Goal: Transaction & Acquisition: Purchase product/service

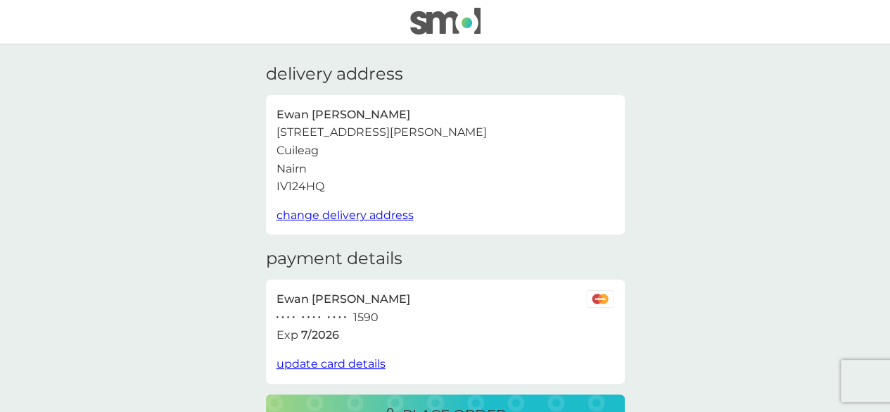
click at [341, 361] on span "update card details" at bounding box center [331, 363] width 109 height 13
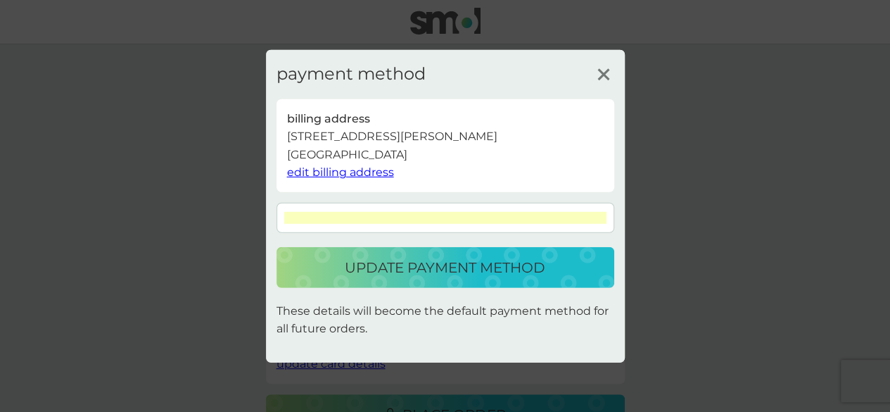
click at [417, 275] on p "update payment method" at bounding box center [445, 267] width 201 height 23
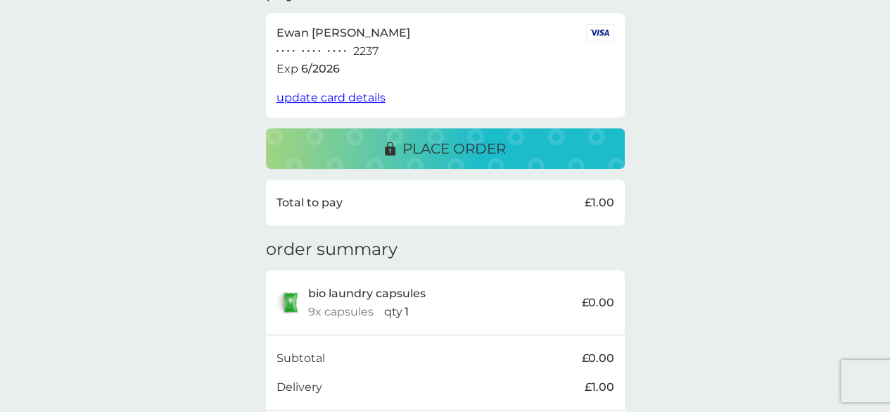
scroll to position [248, 0]
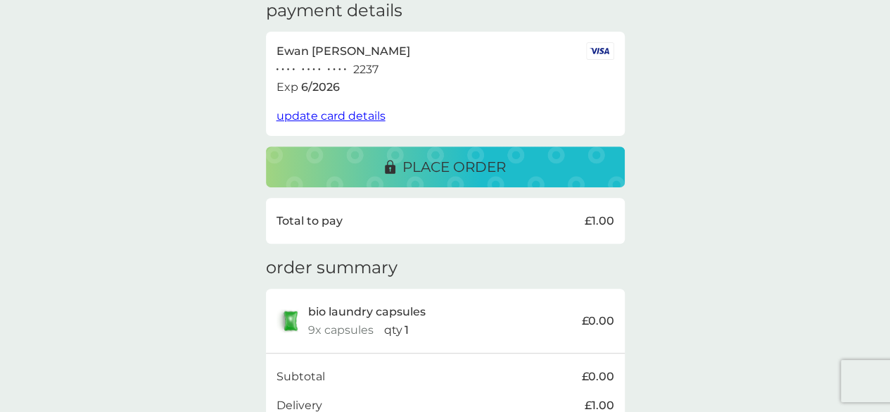
click at [426, 167] on p "place order" at bounding box center [453, 167] width 103 height 23
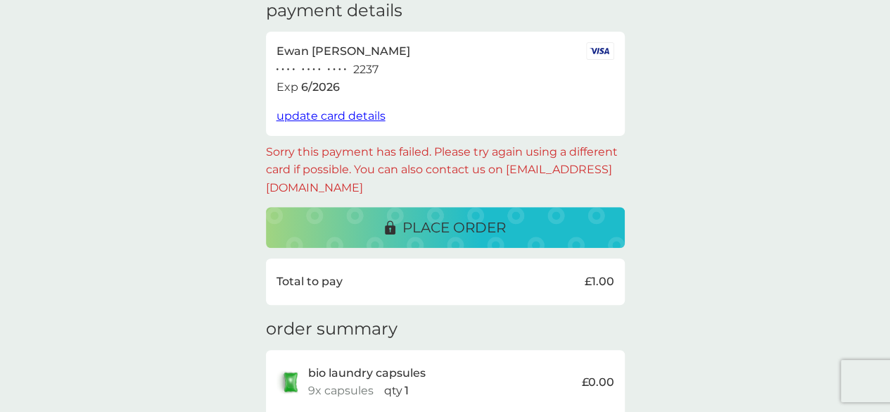
click at [349, 113] on span "update card details" at bounding box center [331, 115] width 109 height 13
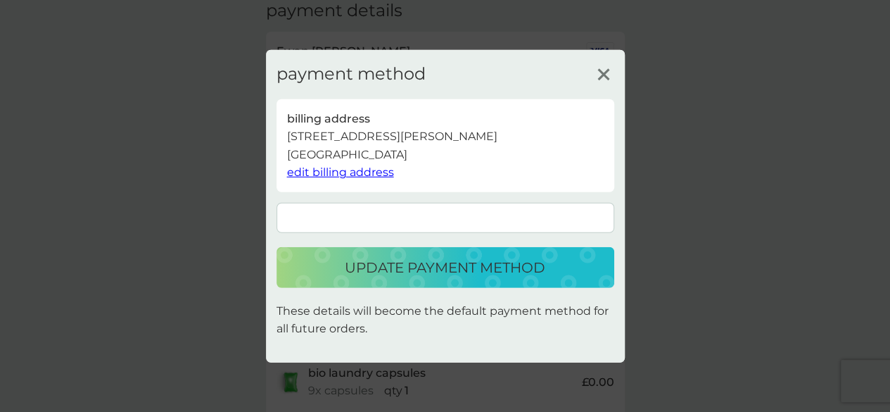
click at [431, 271] on p "update payment method" at bounding box center [445, 267] width 201 height 23
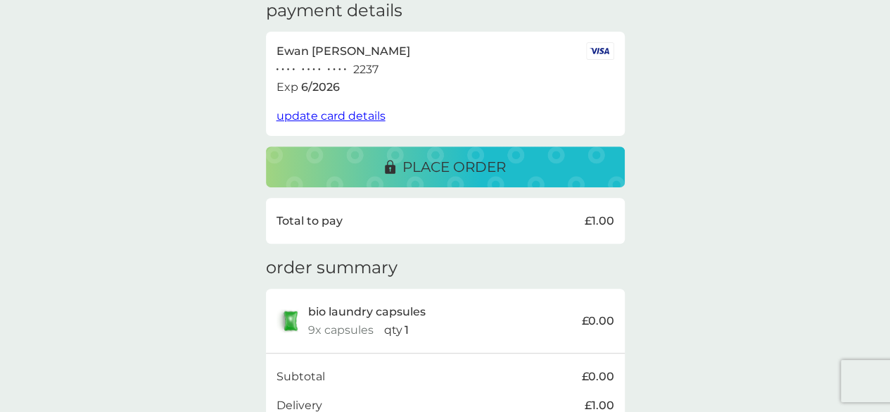
click at [423, 163] on p "place order" at bounding box center [453, 167] width 103 height 23
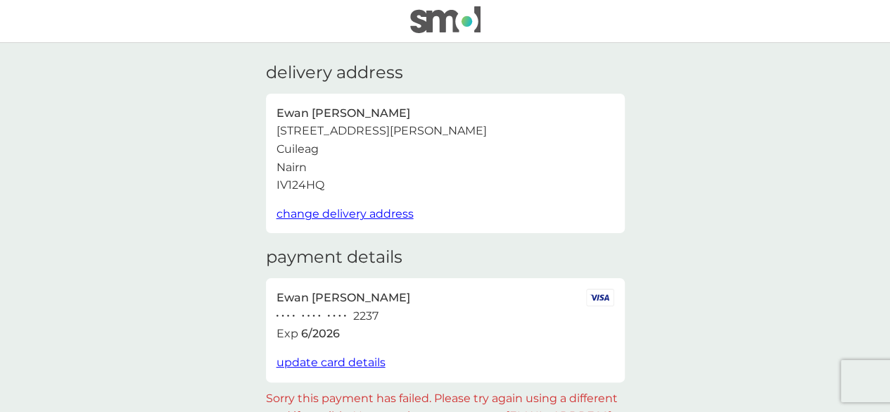
scroll to position [0, 0]
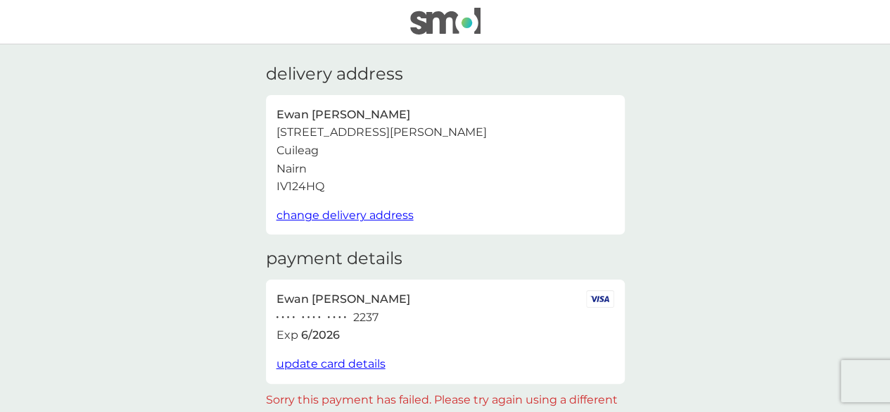
click at [418, 24] on img at bounding box center [445, 21] width 70 height 27
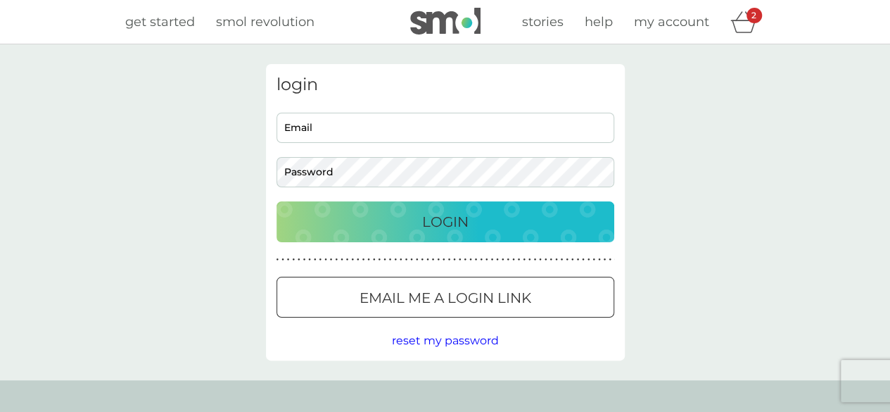
click at [332, 122] on input "Email" at bounding box center [446, 128] width 338 height 30
type input "[EMAIL_ADDRESS][DOMAIN_NAME]"
click at [277, 201] on button "Login" at bounding box center [446, 221] width 338 height 41
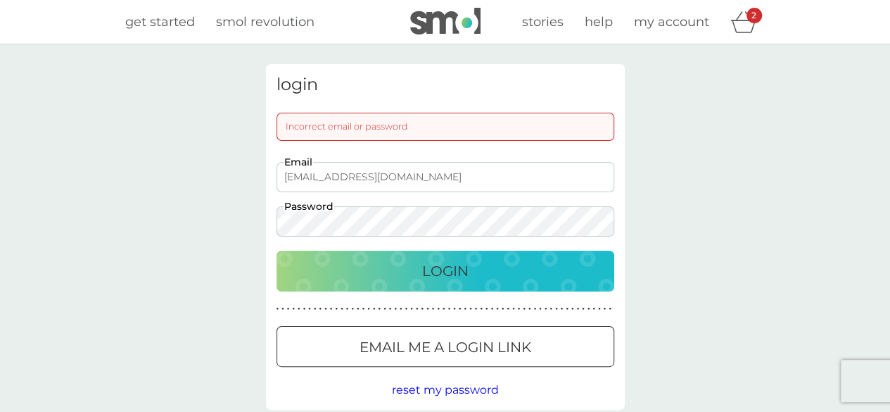
click at [208, 226] on div "login Incorrect email or password [EMAIL_ADDRESS][DOMAIN_NAME] Email Password L…" at bounding box center [445, 236] width 890 height 385
click at [277, 250] on button "Login" at bounding box center [446, 270] width 338 height 41
click at [426, 348] on div at bounding box center [445, 347] width 51 height 15
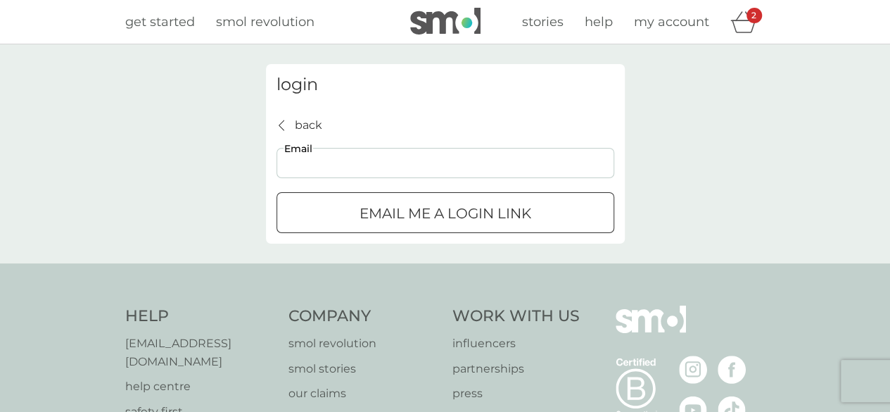
click at [355, 161] on input "Email" at bounding box center [446, 163] width 338 height 30
type input "[EMAIL_ADDRESS][DOMAIN_NAME]"
click at [439, 212] on div "submit" at bounding box center [445, 213] width 51 height 15
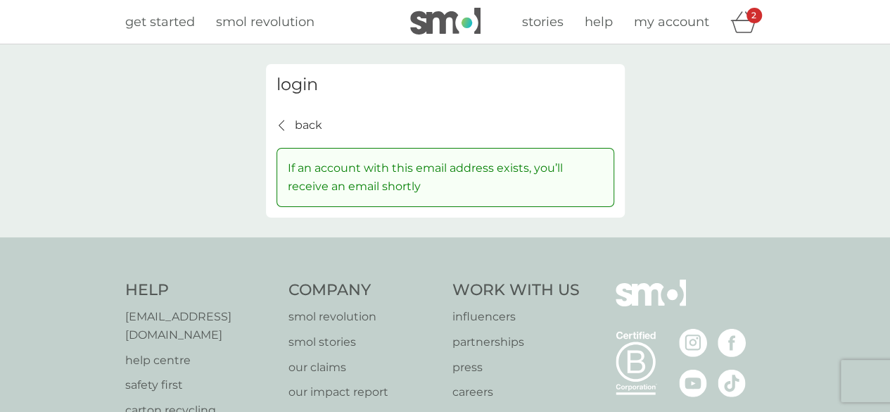
click at [661, 20] on span "my account" at bounding box center [671, 21] width 75 height 15
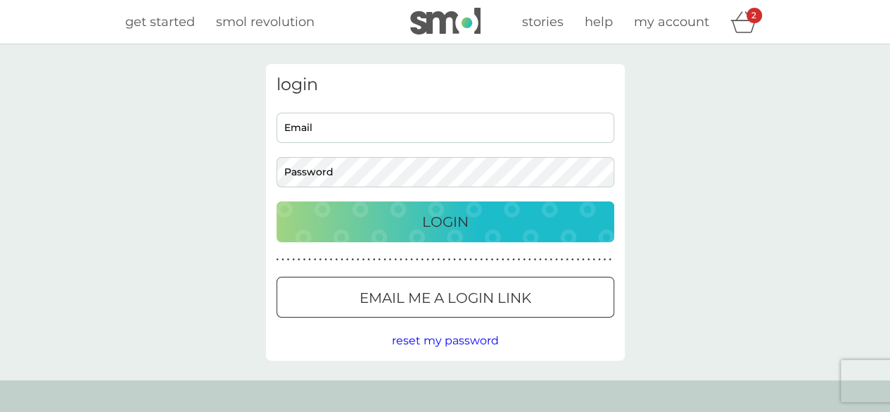
click at [429, 344] on span "reset my password" at bounding box center [445, 340] width 107 height 13
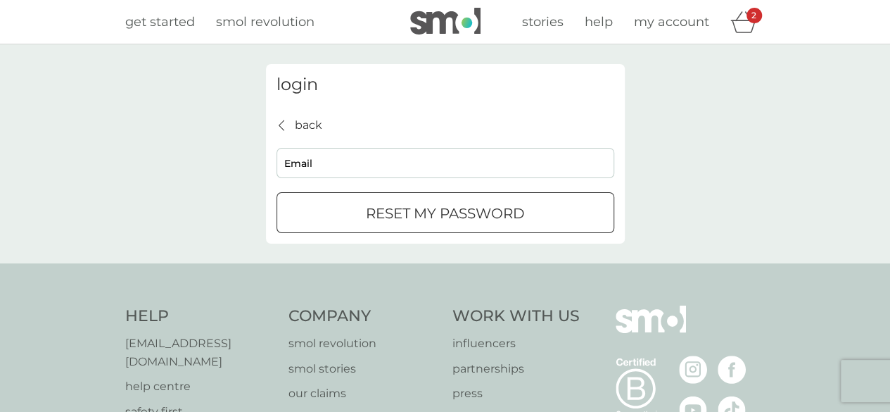
click at [332, 158] on input "Email" at bounding box center [446, 163] width 338 height 30
type input "[EMAIL_ADDRESS][DOMAIN_NAME]"
click at [401, 216] on p "reset my password" at bounding box center [445, 213] width 159 height 23
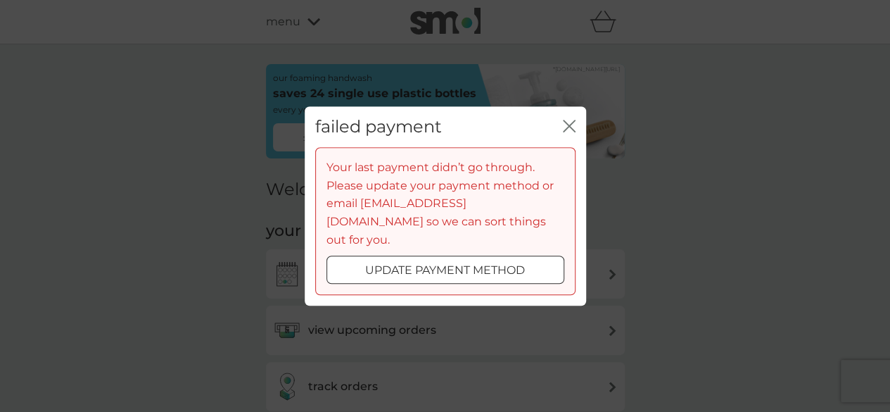
click at [425, 268] on div at bounding box center [445, 270] width 51 height 15
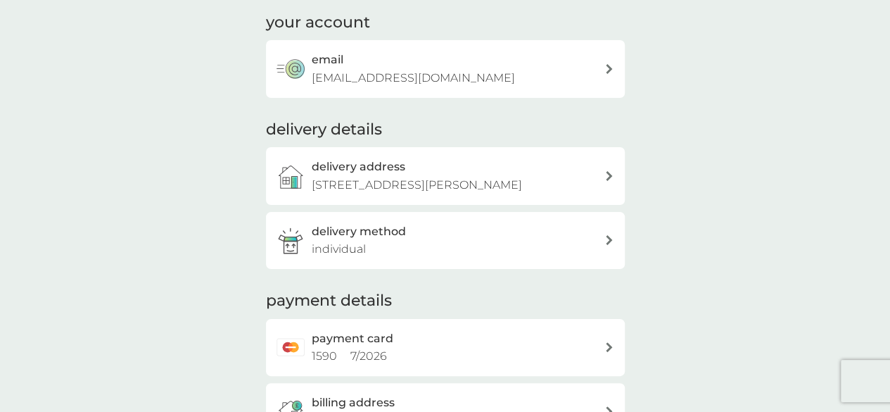
scroll to position [190, 0]
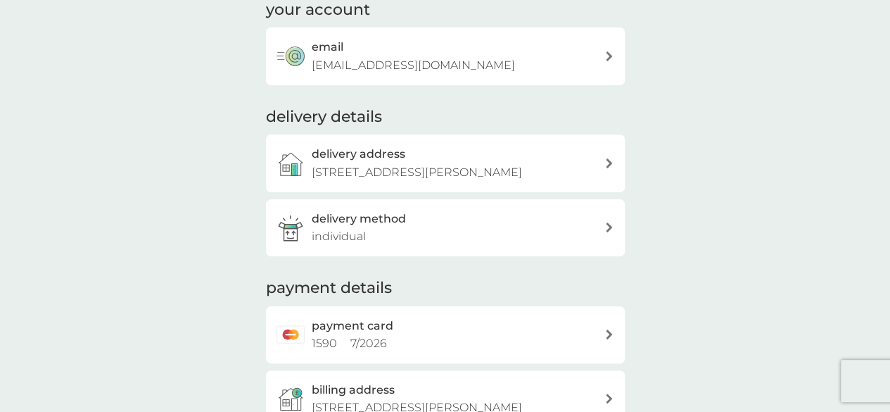
click at [611, 226] on icon at bounding box center [609, 227] width 6 height 10
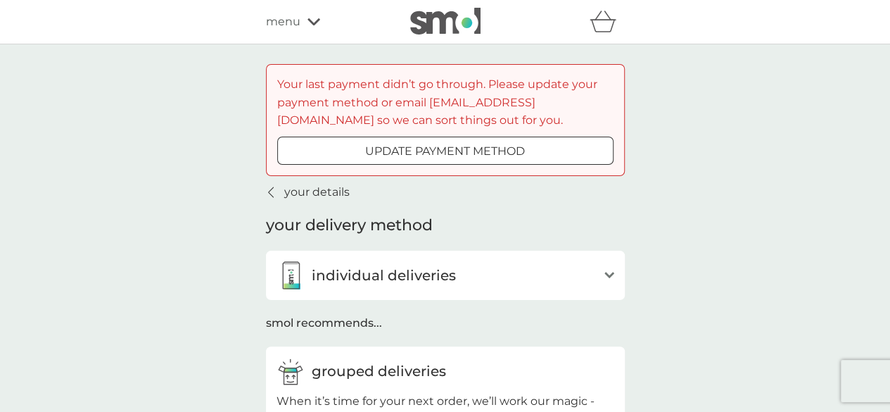
click at [605, 281] on div "open" at bounding box center [609, 275] width 10 height 28
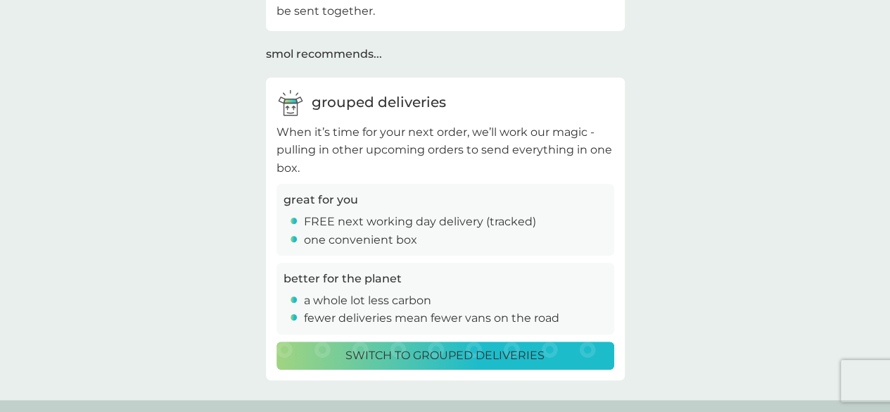
scroll to position [346, 0]
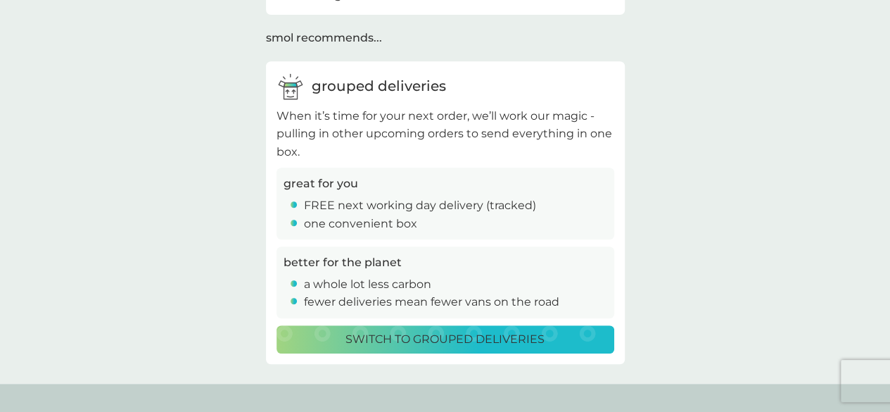
click at [449, 331] on p "Switch to grouped deliveries" at bounding box center [444, 339] width 199 height 18
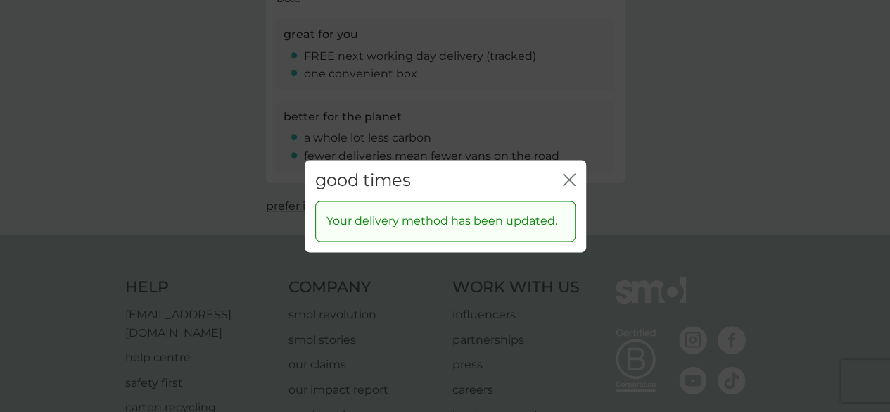
click at [567, 179] on icon "close" at bounding box center [569, 179] width 13 height 13
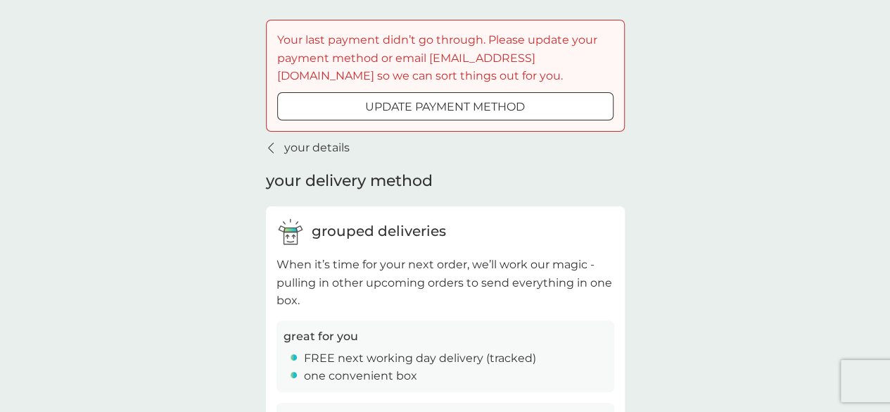
scroll to position [0, 0]
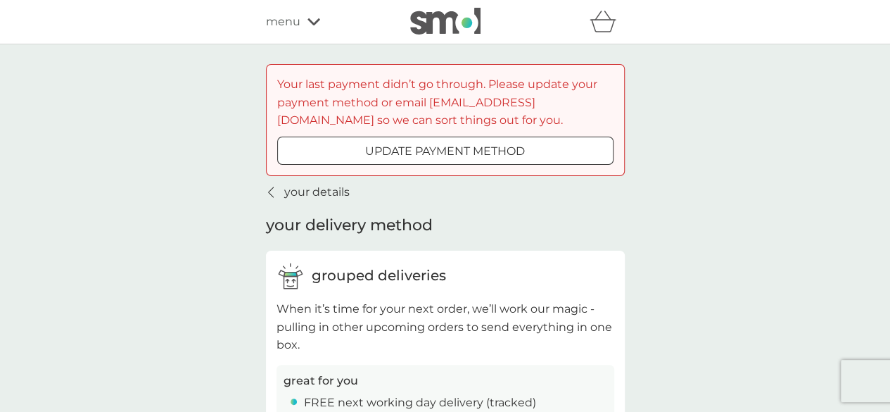
click at [426, 150] on div at bounding box center [445, 151] width 51 height 15
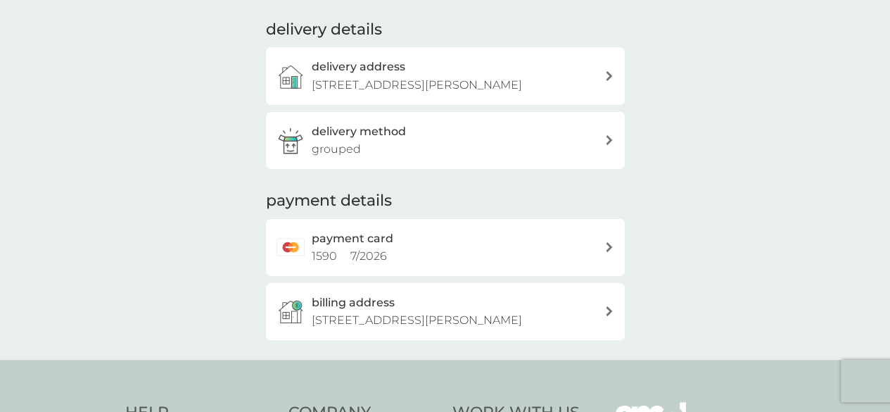
scroll to position [298, 0]
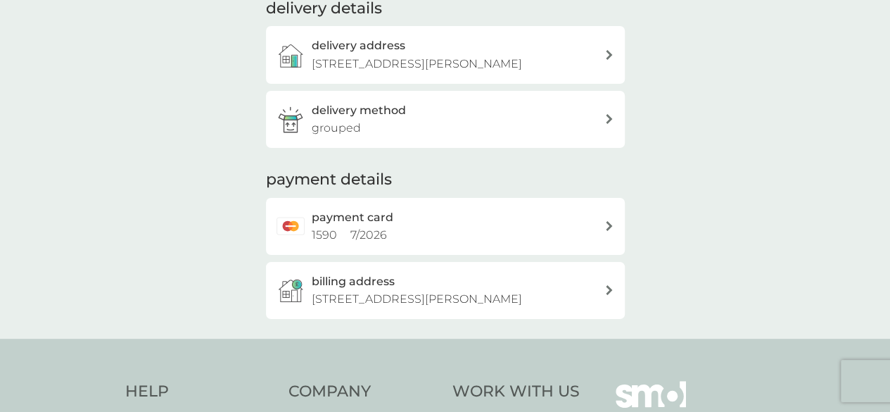
click at [607, 221] on icon at bounding box center [609, 226] width 6 height 10
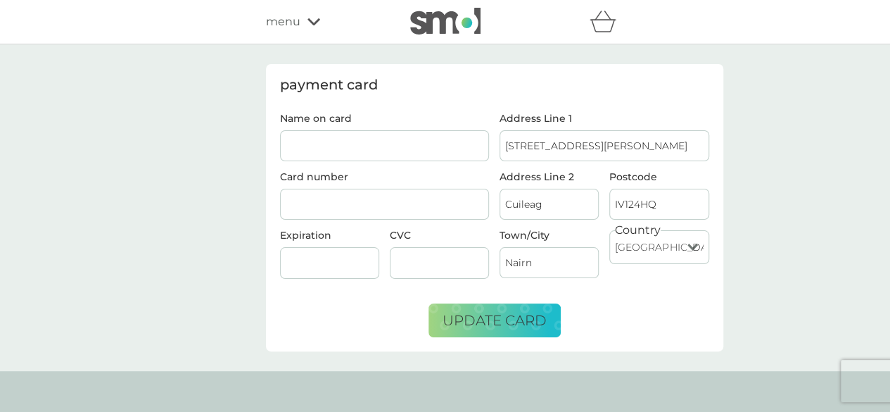
click at [352, 141] on input "Name on card" at bounding box center [385, 145] width 210 height 31
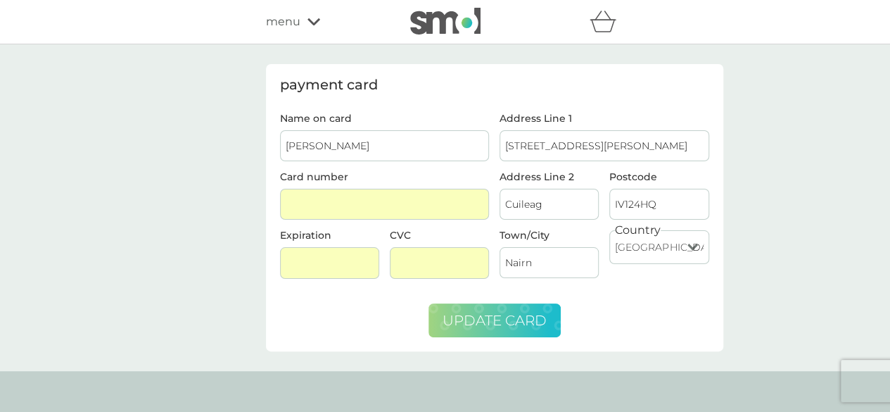
click at [508, 315] on span "update card" at bounding box center [495, 320] width 104 height 17
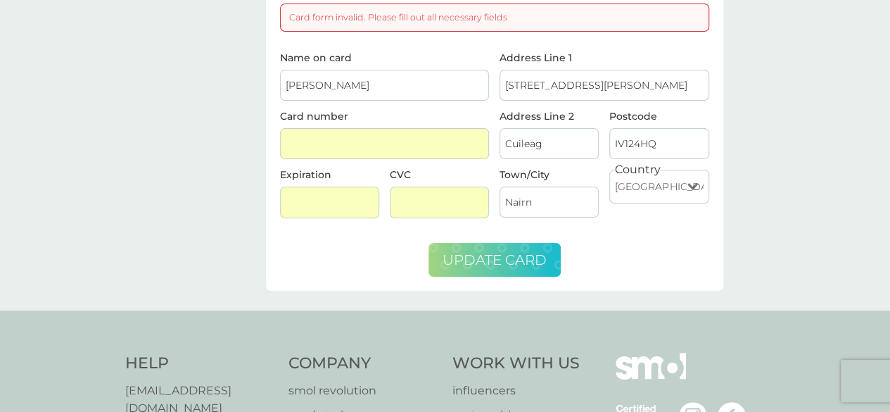
scroll to position [133, 0]
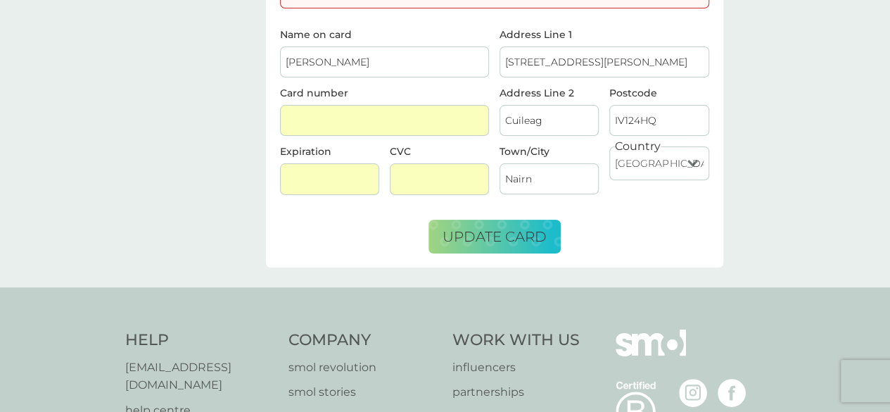
click at [434, 56] on input "Mr Ewan Gordon" at bounding box center [385, 61] width 210 height 31
click at [509, 232] on span "update card" at bounding box center [495, 236] width 104 height 17
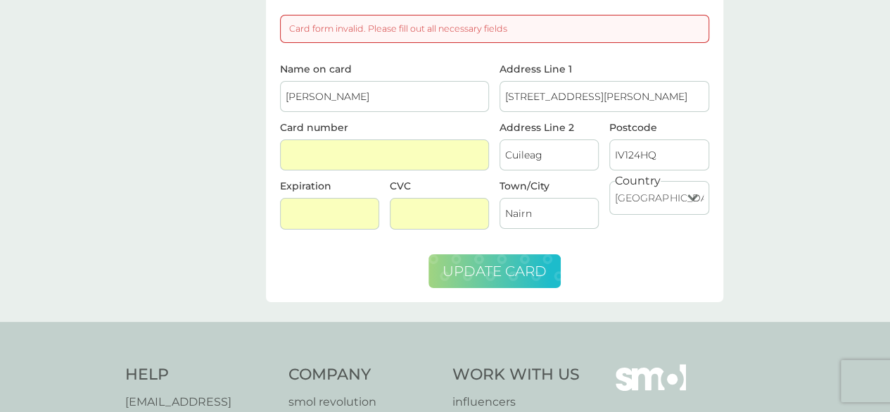
scroll to position [84, 0]
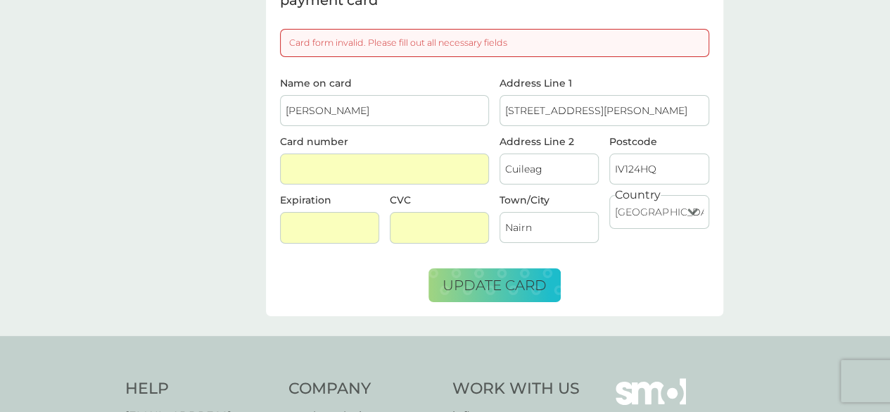
click at [302, 106] on input "Mr Ewan Gordon" at bounding box center [385, 110] width 210 height 31
type input "Ewan Gordon"
click at [493, 288] on span "update card" at bounding box center [495, 285] width 104 height 17
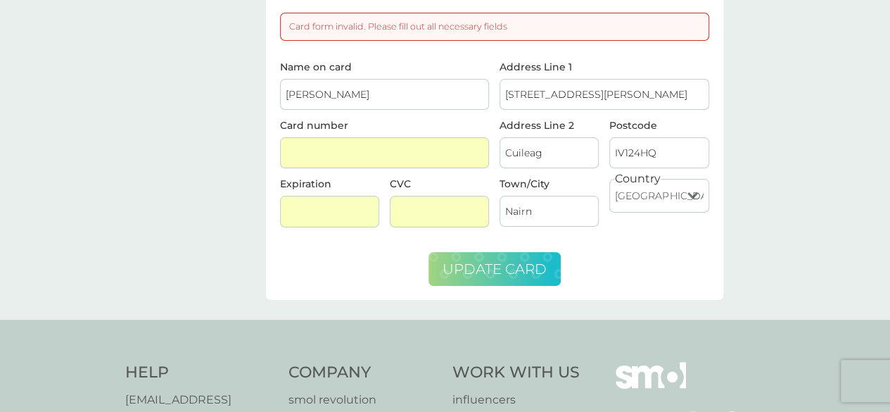
scroll to position [0, 0]
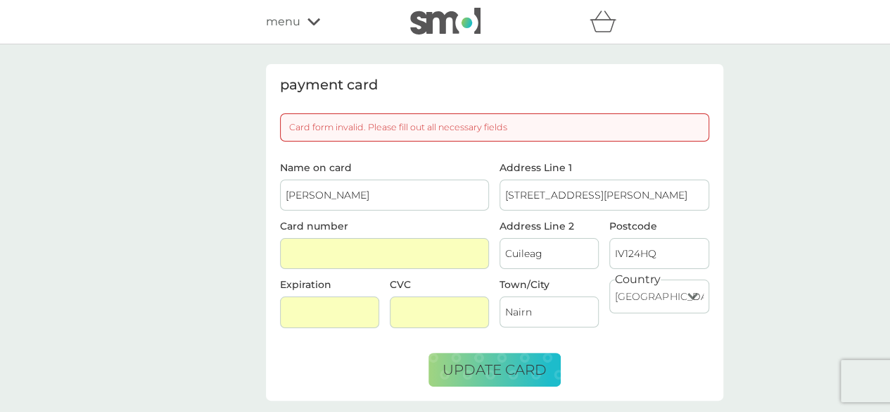
click at [591, 20] on icon "basket" at bounding box center [602, 26] width 24 height 13
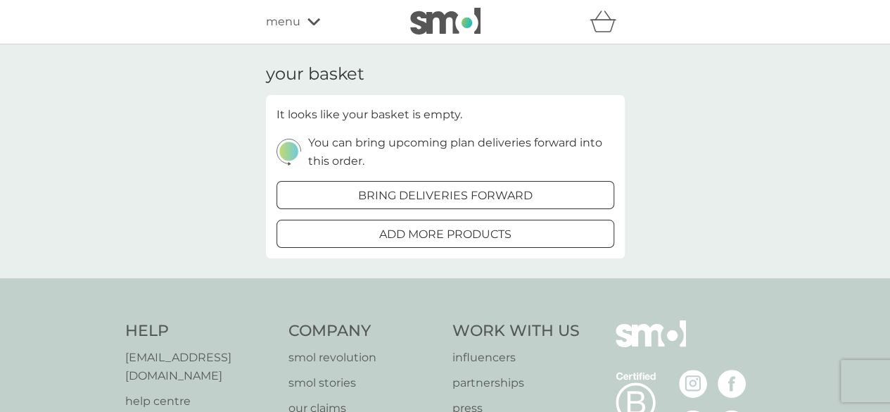
click at [308, 16] on div "menu" at bounding box center [326, 22] width 120 height 18
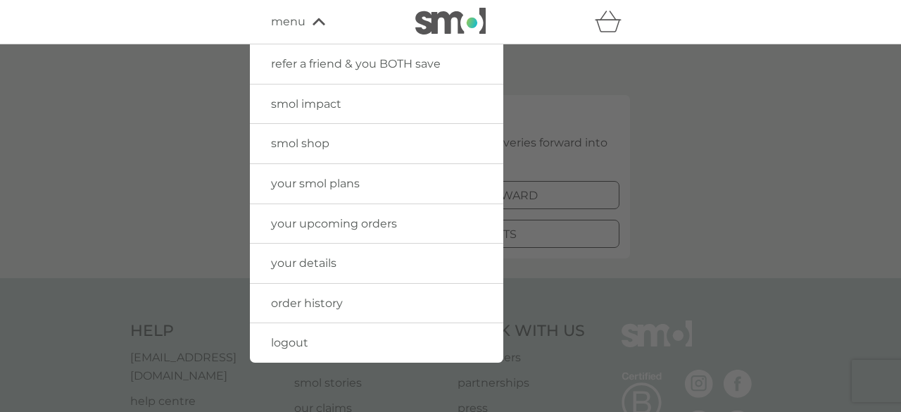
click at [314, 184] on span "your smol plans" at bounding box center [315, 183] width 89 height 13
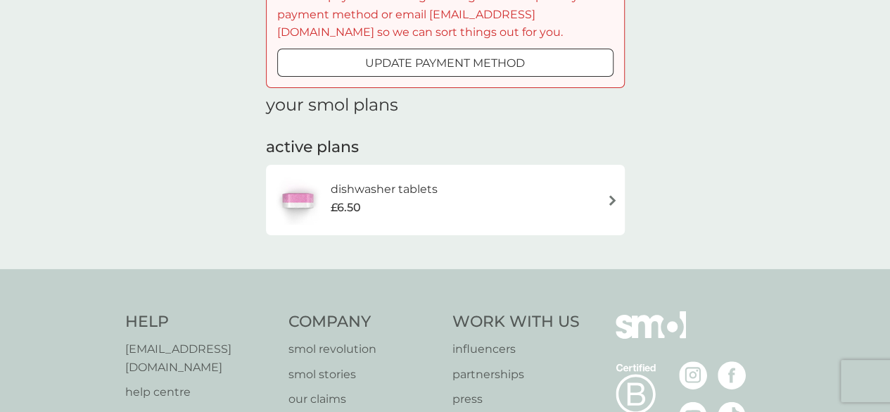
scroll to position [105, 0]
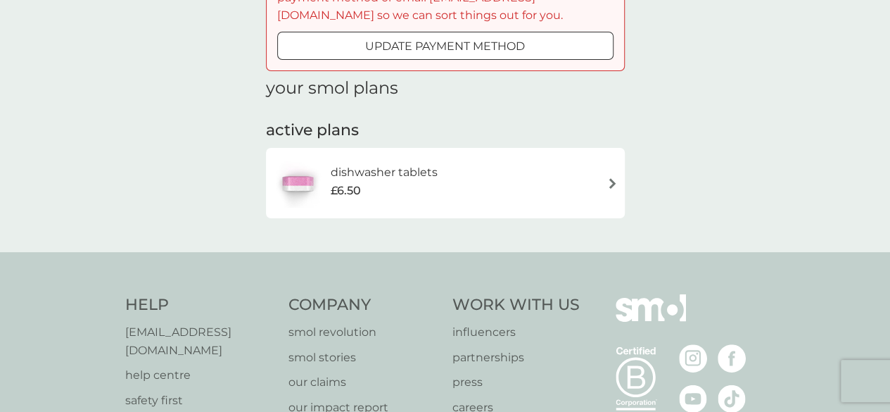
click at [611, 184] on img at bounding box center [612, 183] width 11 height 11
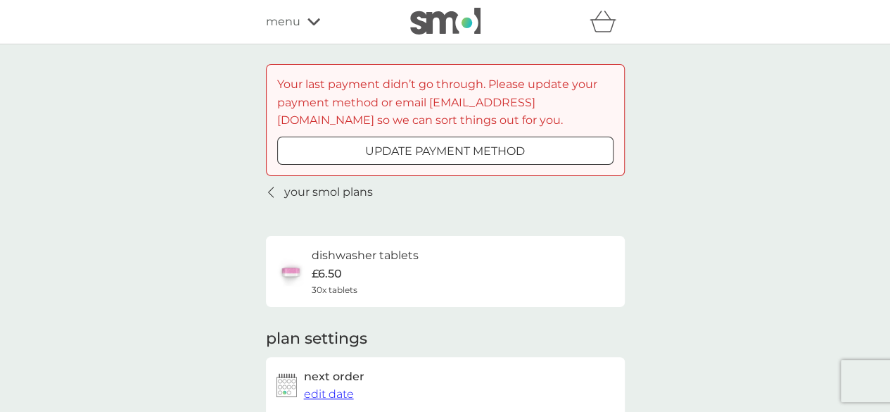
drag, startPoint x: 419, startPoint y: 151, endPoint x: 218, endPoint y: 99, distance: 208.0
click at [312, 22] on icon at bounding box center [313, 22] width 13 height 8
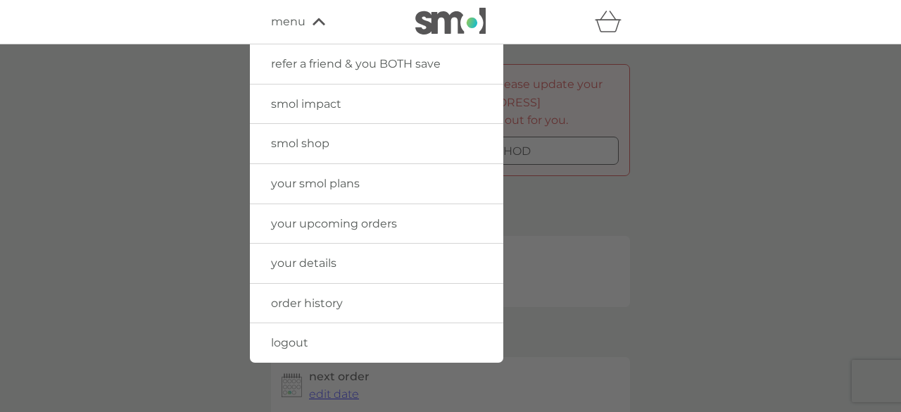
click at [295, 144] on span "smol shop" at bounding box center [300, 143] width 58 height 13
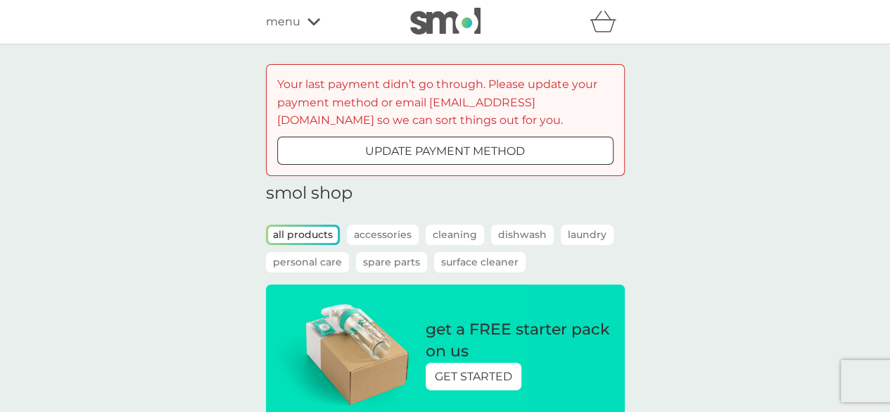
click at [590, 229] on p "Laundry" at bounding box center [587, 234] width 53 height 20
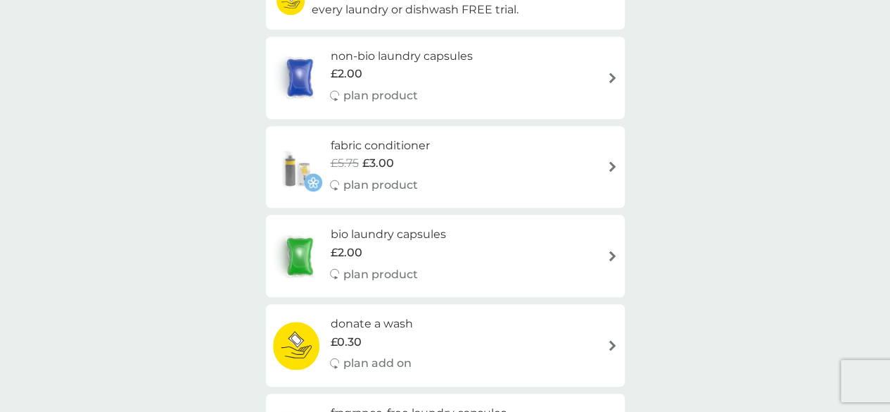
scroll to position [319, 0]
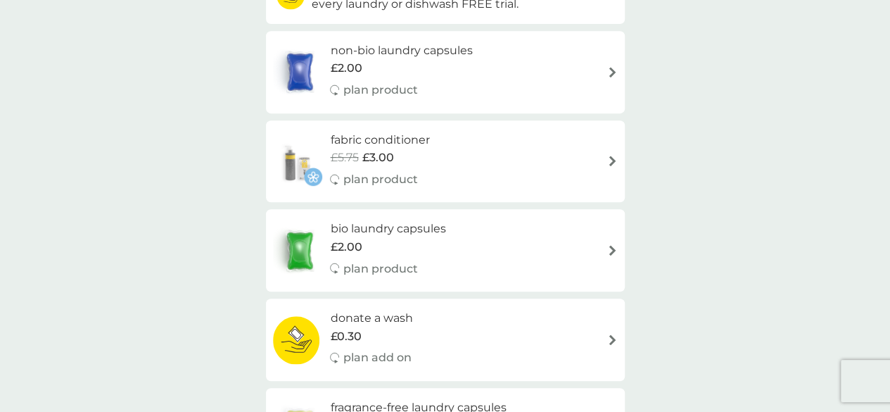
click at [601, 255] on div "bio laundry capsules £2.00 plan product" at bounding box center [445, 250] width 345 height 61
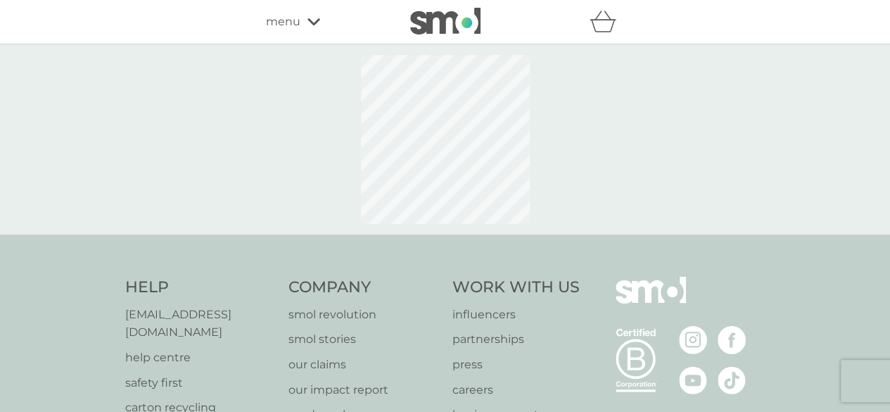
select select "42"
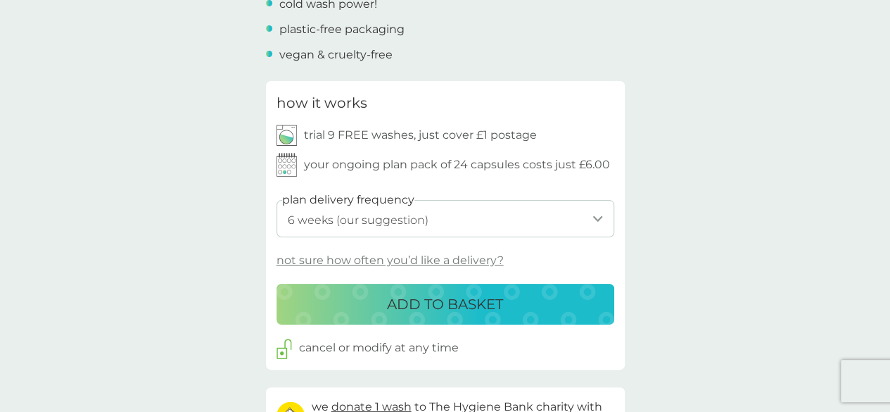
scroll to position [621, 0]
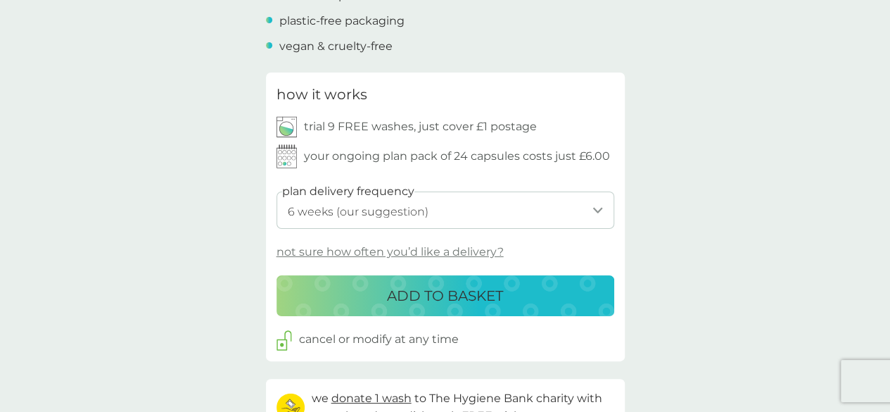
click at [600, 215] on select "1 week 2 weeks 3 weeks 4 weeks 5 weeks 6 weeks (our suggestion) 7 weeks 8 weeks…" at bounding box center [446, 209] width 338 height 37
click at [277, 191] on select "1 week 2 weeks 3 weeks 4 weeks 5 weeks 6 weeks (our suggestion) 7 weeks 8 weeks…" at bounding box center [446, 209] width 338 height 37
click at [427, 296] on p "ADD TO BASKET" at bounding box center [445, 295] width 116 height 23
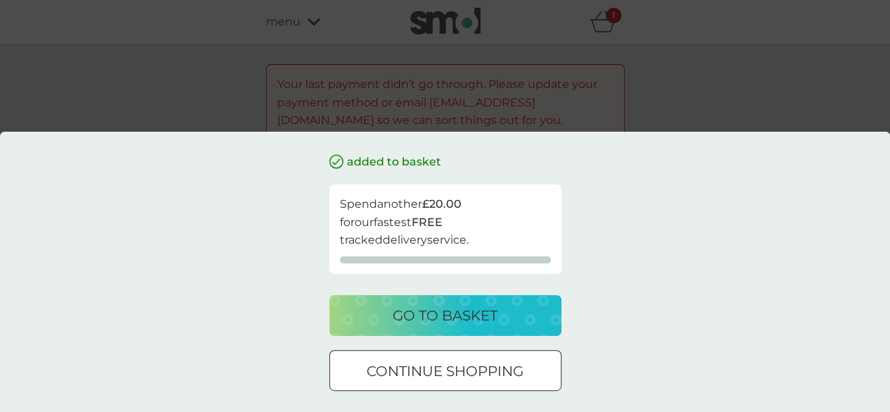
click at [426, 320] on p "go to basket" at bounding box center [445, 315] width 105 height 23
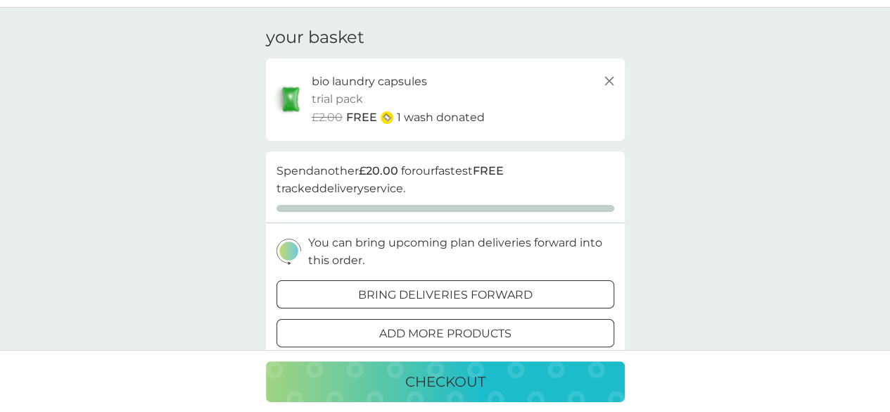
scroll to position [60, 0]
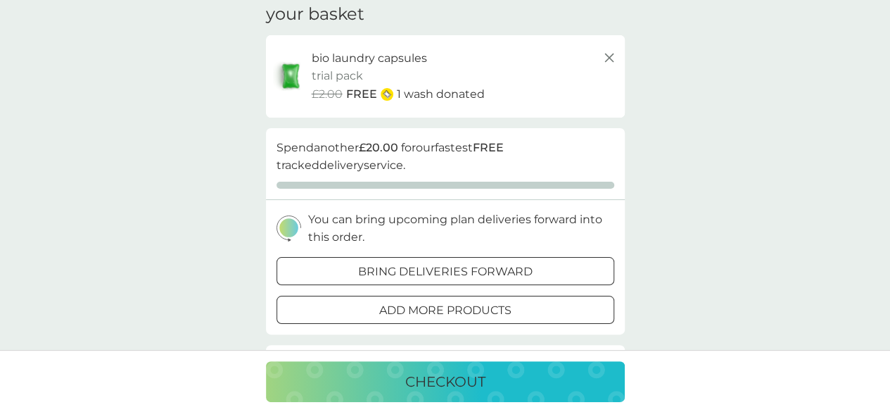
click at [431, 381] on p "checkout" at bounding box center [445, 381] width 80 height 23
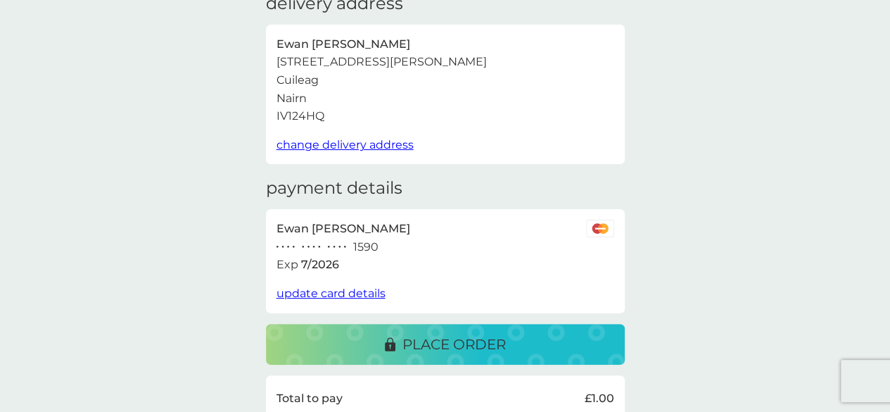
scroll to position [82, 0]
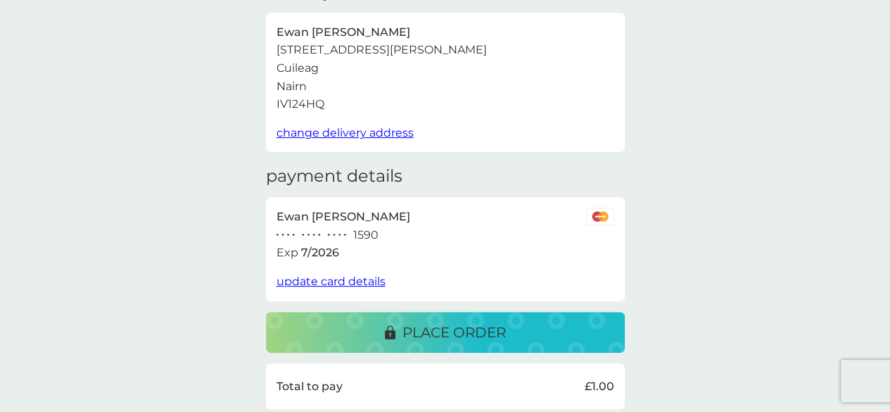
click at [332, 282] on span "update card details" at bounding box center [331, 280] width 109 height 13
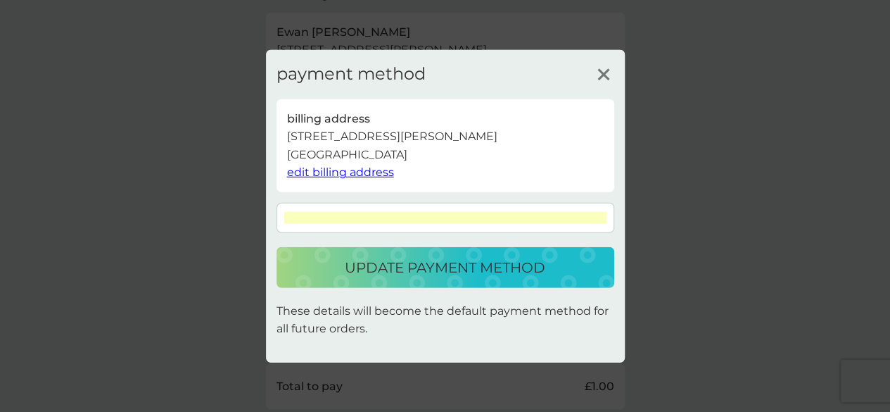
click at [407, 265] on p "update payment method" at bounding box center [445, 267] width 201 height 23
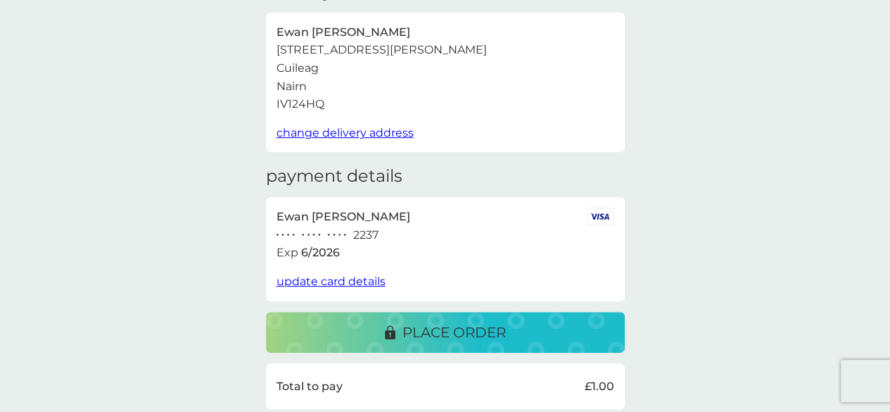
click at [424, 326] on p "place order" at bounding box center [453, 332] width 103 height 23
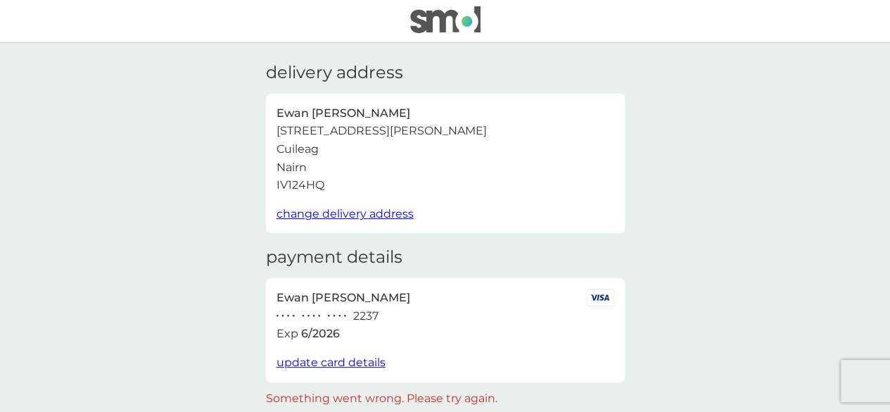
scroll to position [0, 0]
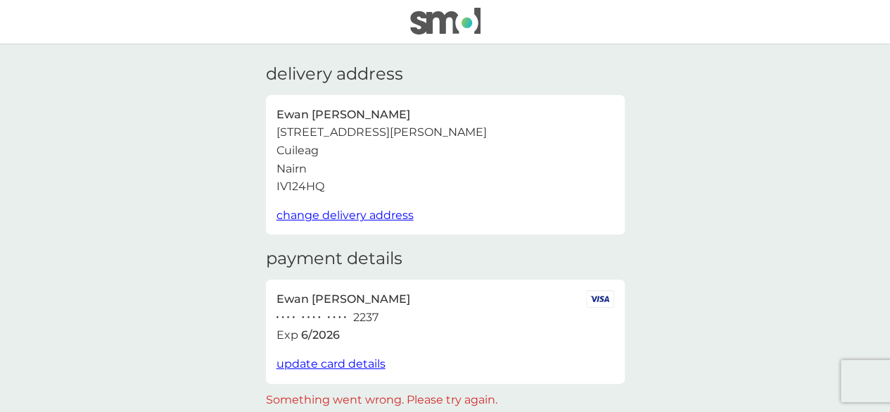
click at [445, 18] on img at bounding box center [445, 21] width 70 height 27
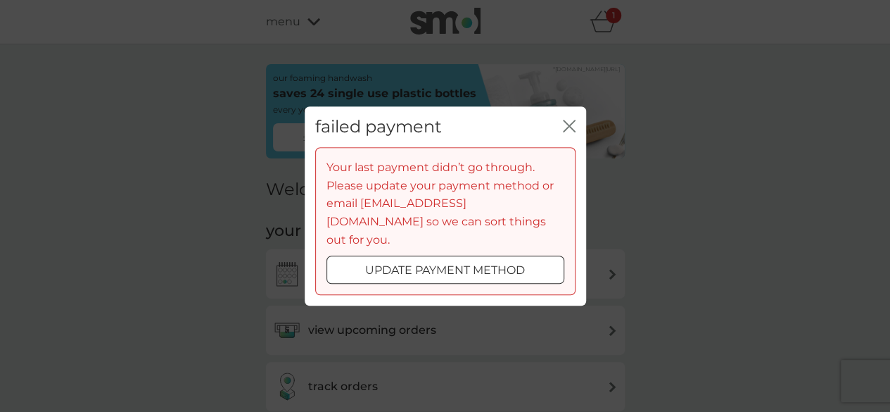
click at [480, 262] on p "update payment method" at bounding box center [445, 270] width 160 height 18
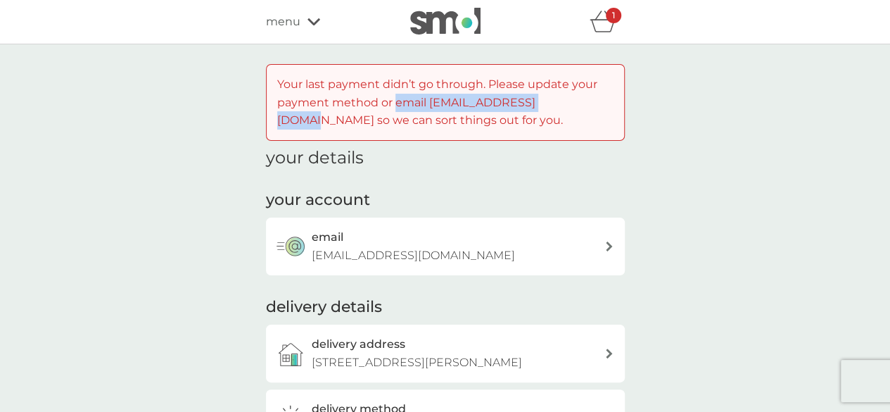
drag, startPoint x: 569, startPoint y: 106, endPoint x: 393, endPoint y: 99, distance: 176.1
click at [393, 99] on span "Your last payment didn’t go through. Please update your payment method or email…" at bounding box center [437, 101] width 320 height 49
copy span "email help@smolproducts.com"
drag, startPoint x: 573, startPoint y: 101, endPoint x: 429, endPoint y: 101, distance: 143.5
click at [429, 101] on span "Your last payment didn’t go through. Please update your payment method or email…" at bounding box center [437, 101] width 320 height 49
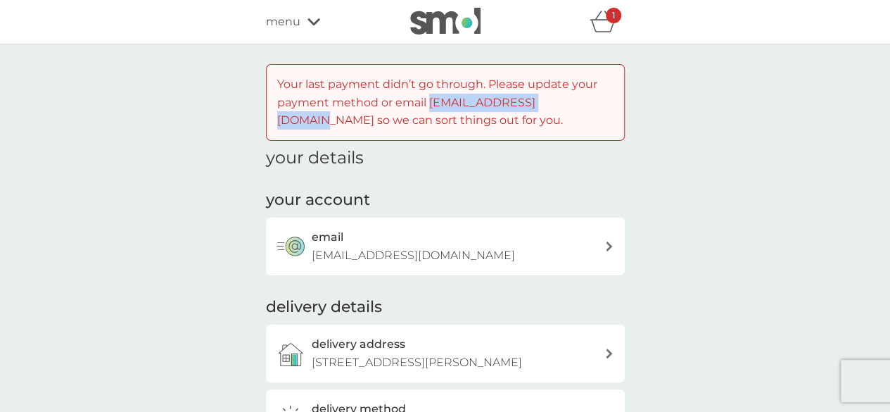
copy span "[EMAIL_ADDRESS][DOMAIN_NAME]"
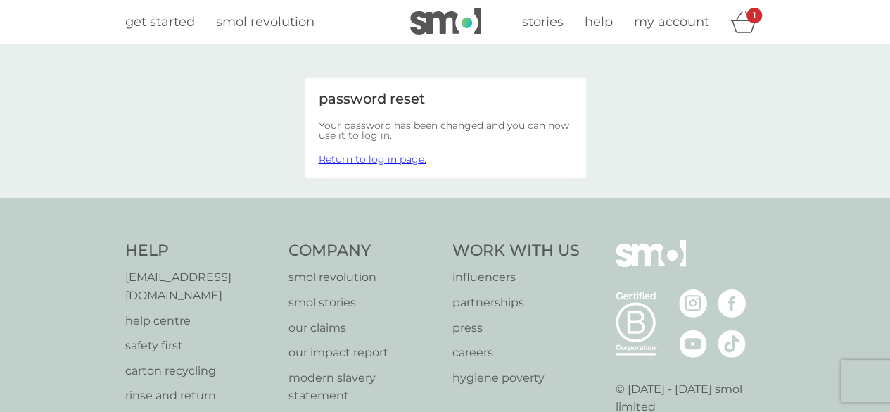
click at [747, 20] on div "1" at bounding box center [754, 15] width 15 height 15
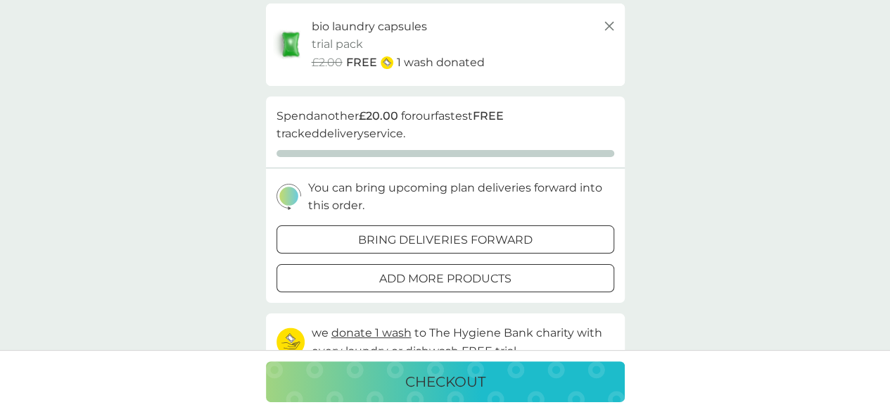
scroll to position [117, 0]
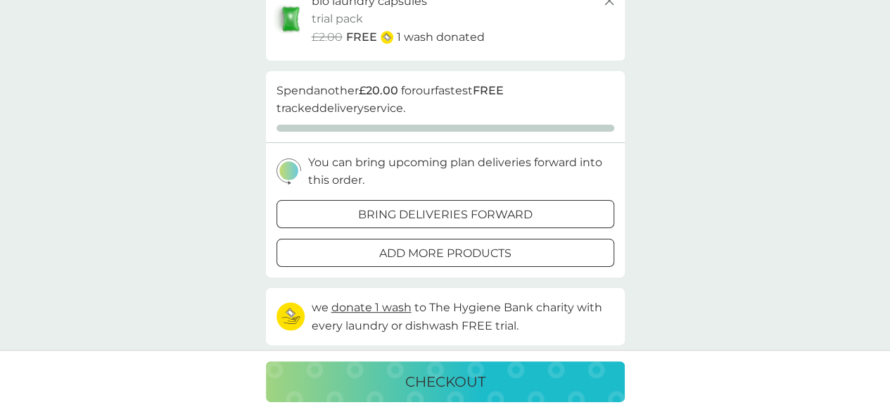
click at [443, 379] on p "checkout" at bounding box center [445, 381] width 80 height 23
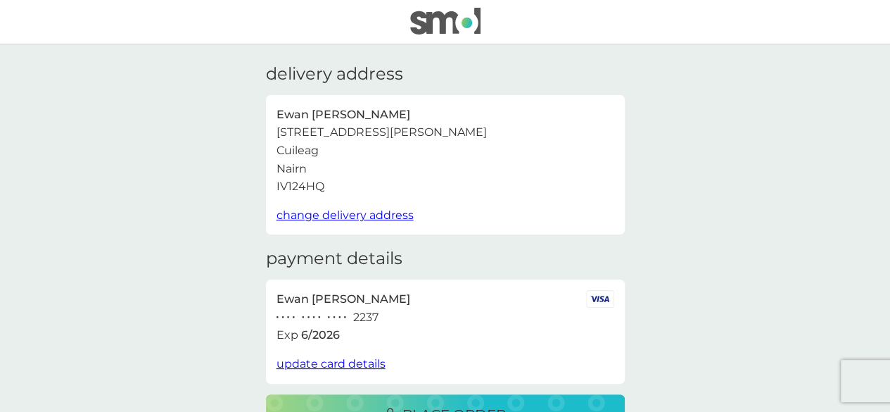
click at [443, 379] on div "delivery address Ewan Gordon 28 Albert Street Cuileag Nairn IV124HQ change deli…" at bounding box center [445, 418] width 890 height 837
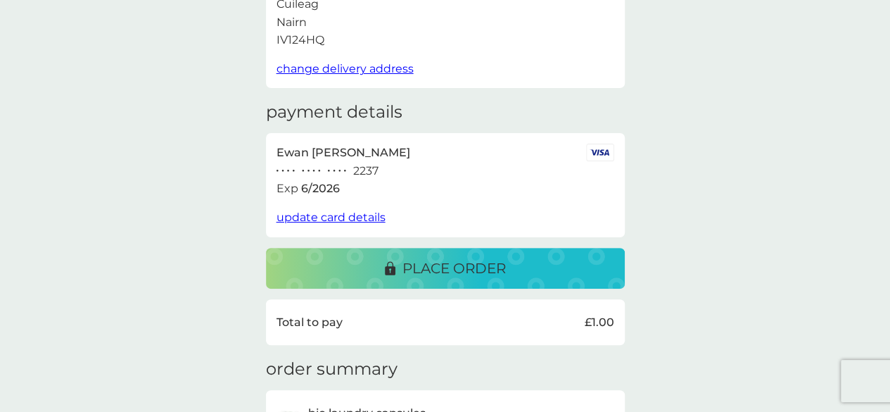
scroll to position [147, 0]
click at [440, 262] on p "place order" at bounding box center [453, 267] width 103 height 23
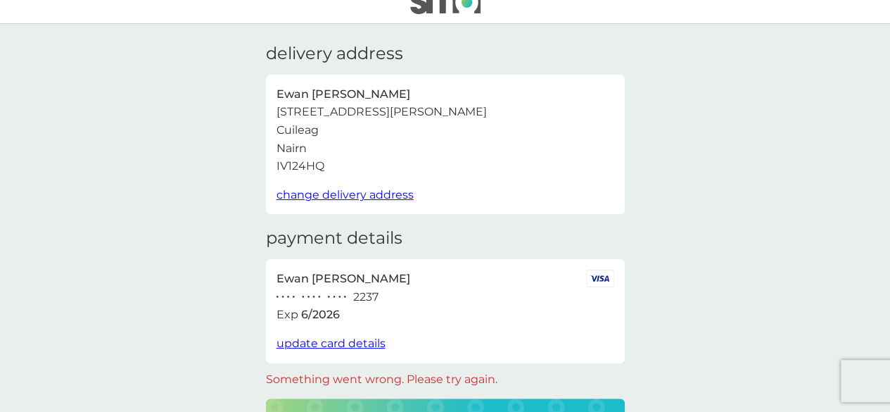
scroll to position [0, 0]
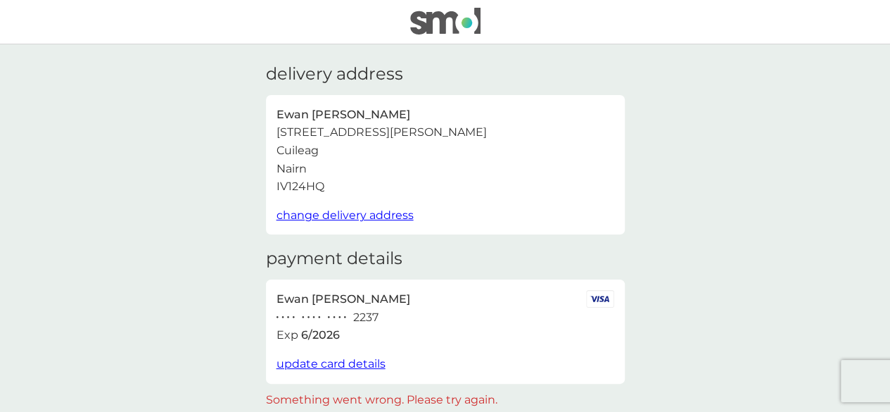
click at [334, 364] on span "update card details" at bounding box center [331, 363] width 109 height 13
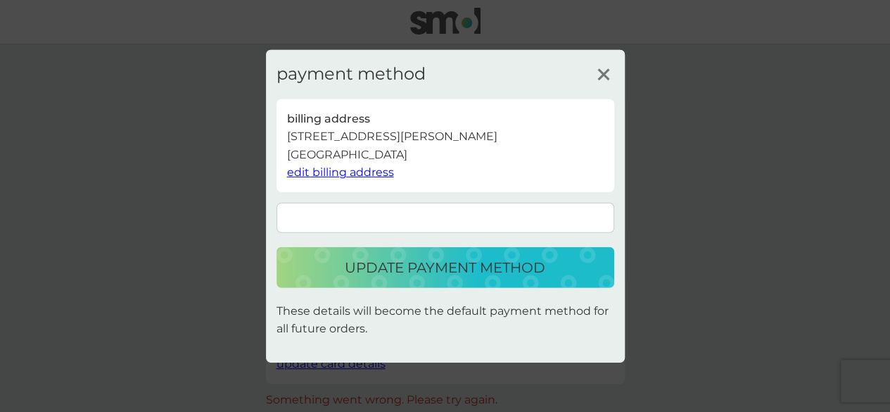
click at [432, 257] on p "update payment method" at bounding box center [445, 267] width 201 height 23
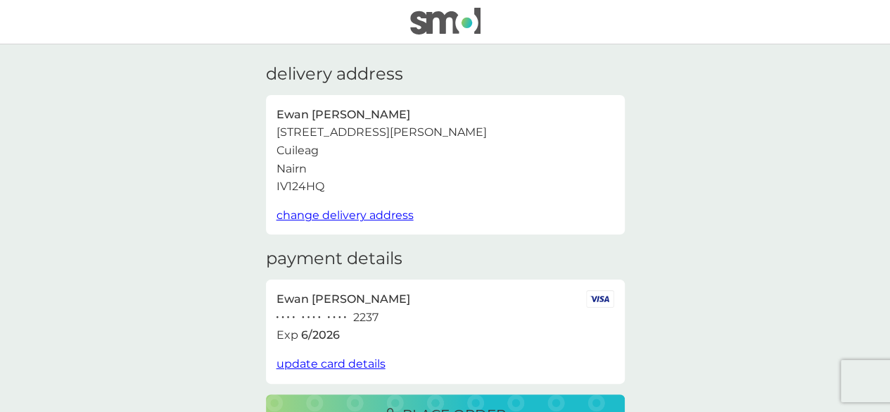
click at [446, 22] on img at bounding box center [445, 21] width 70 height 27
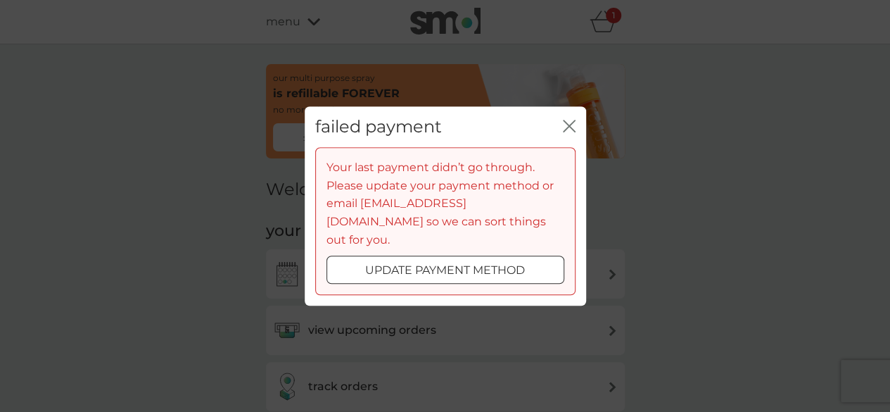
click at [574, 132] on icon "close" at bounding box center [569, 126] width 13 height 13
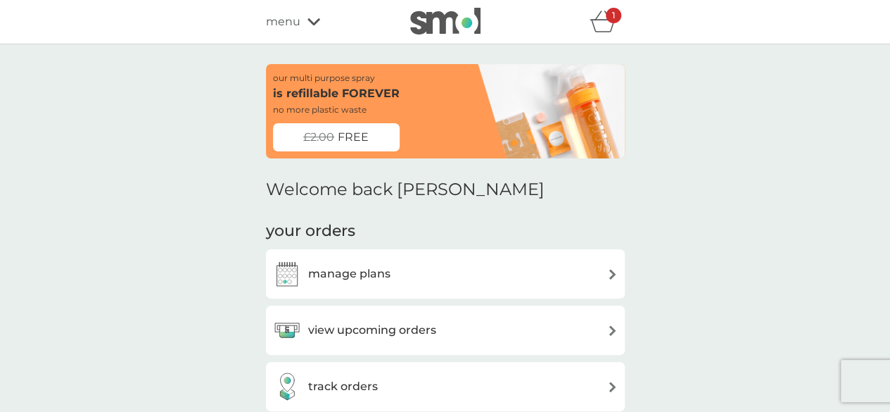
click at [606, 15] on div "1" at bounding box center [613, 15] width 15 height 15
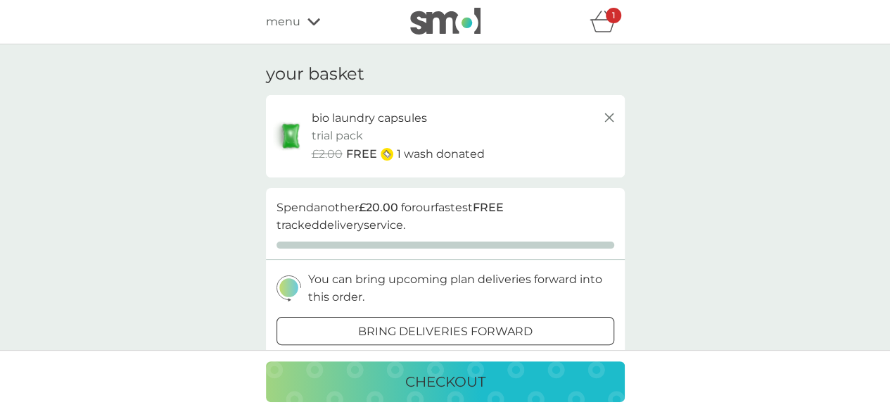
click at [310, 25] on icon at bounding box center [313, 22] width 13 height 8
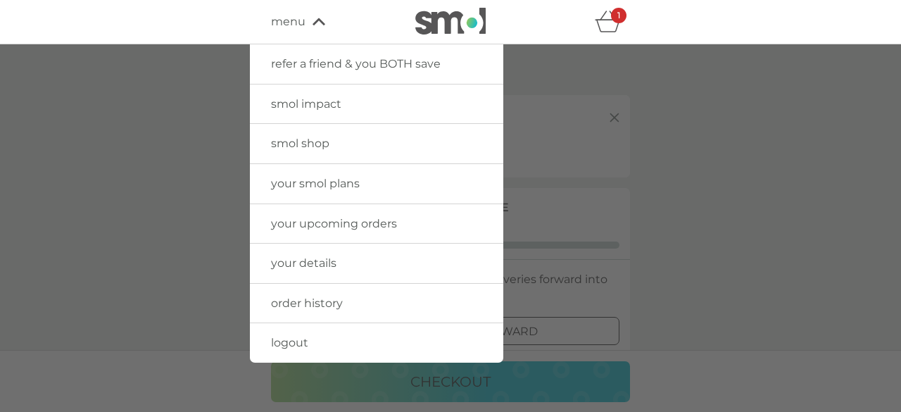
click at [303, 144] on span "smol shop" at bounding box center [300, 143] width 58 height 13
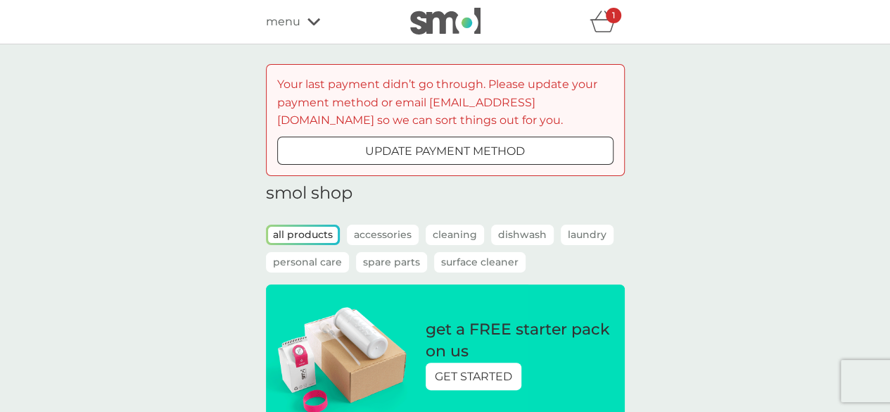
click at [524, 156] on p "update payment method" at bounding box center [445, 151] width 160 height 18
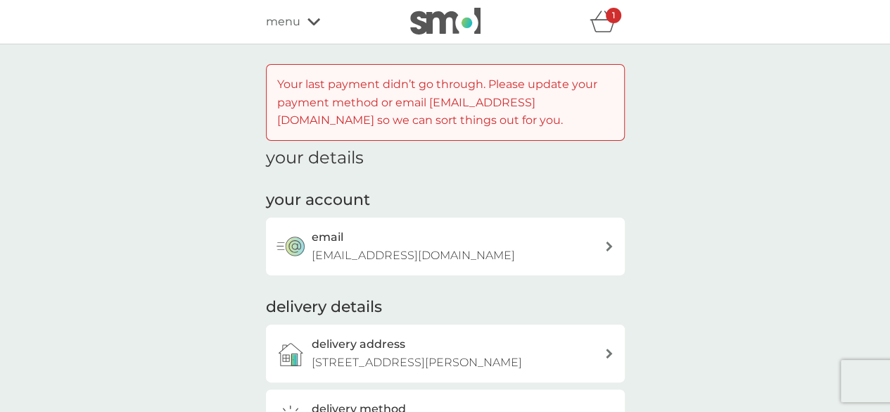
click at [288, 13] on span "menu" at bounding box center [283, 22] width 34 height 18
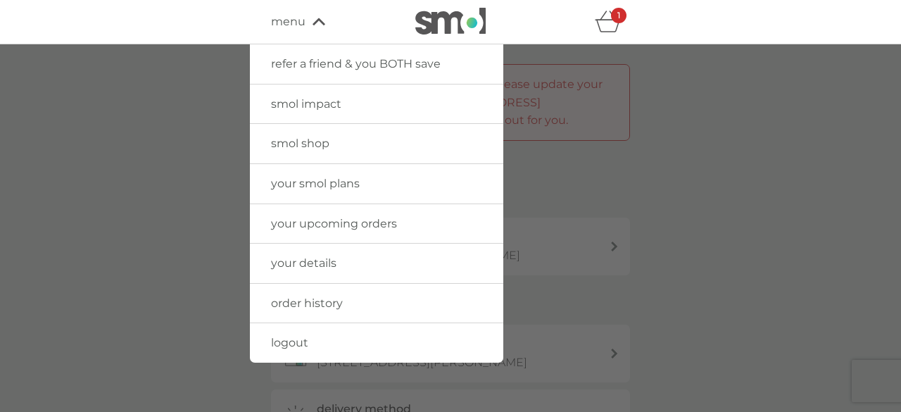
click at [298, 143] on span "smol shop" at bounding box center [300, 143] width 58 height 13
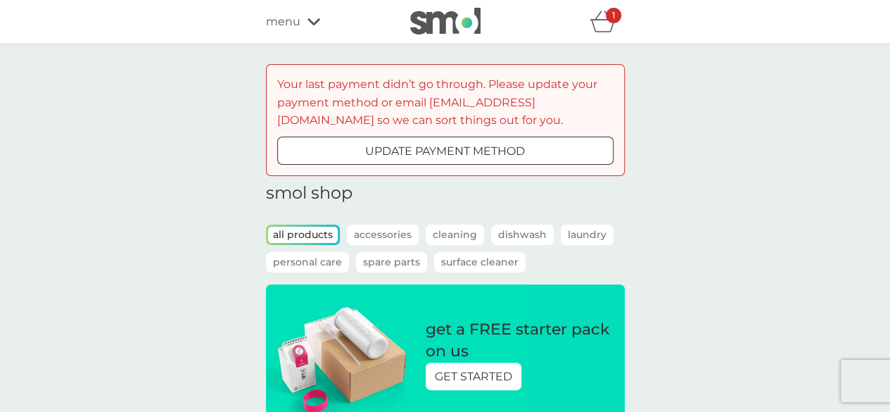
click at [585, 232] on p "Laundry" at bounding box center [587, 234] width 53 height 20
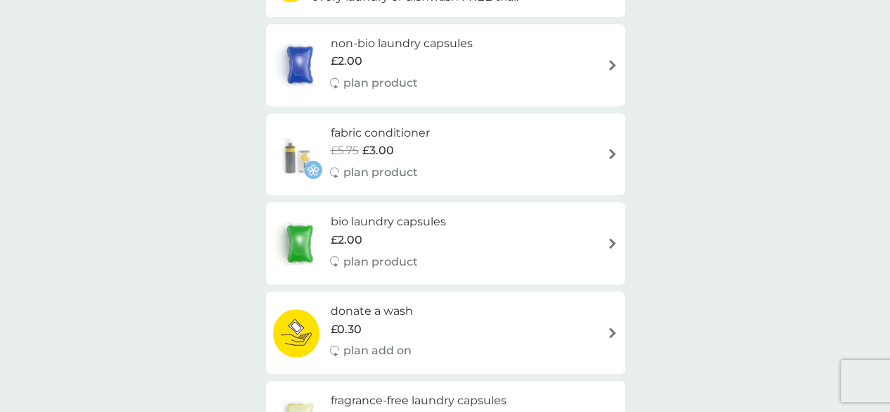
scroll to position [338, 0]
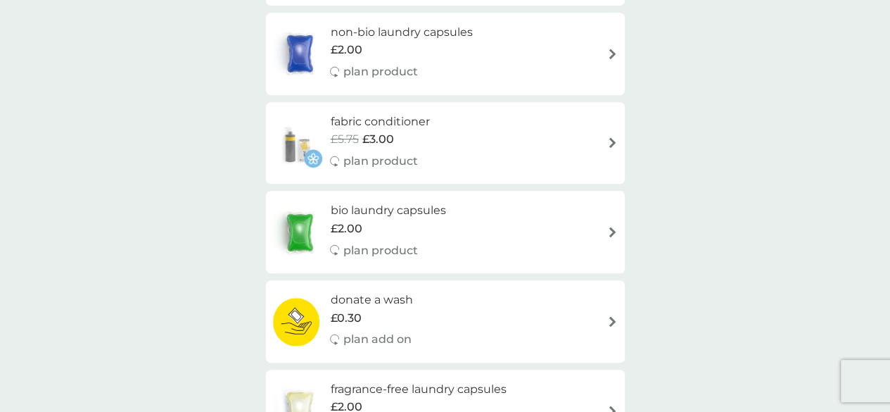
click at [573, 230] on div "bio laundry capsules £2.00 plan product" at bounding box center [445, 231] width 345 height 61
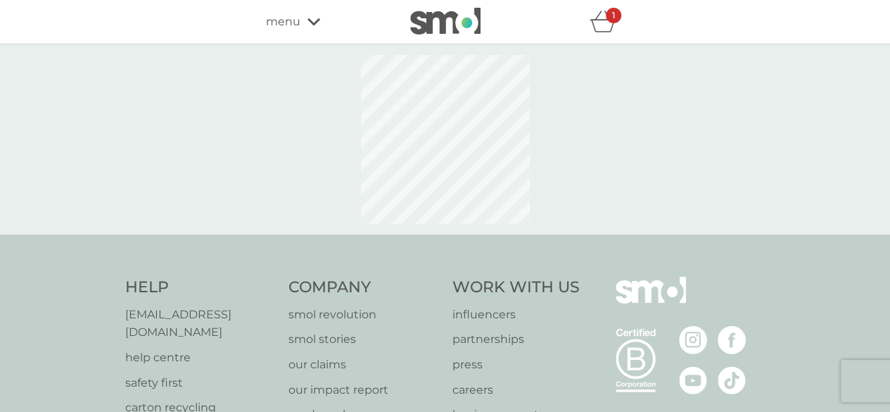
select select "42"
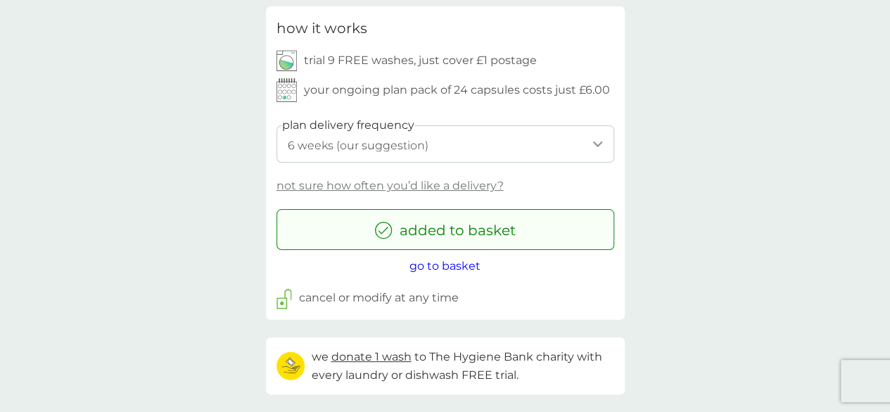
scroll to position [676, 0]
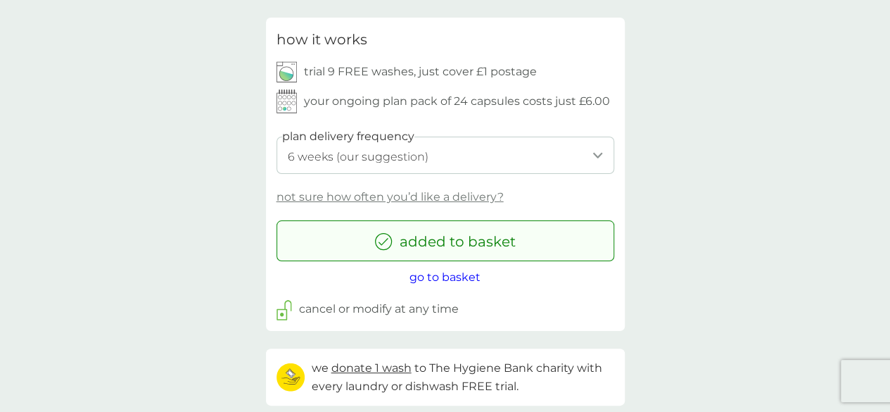
click at [590, 151] on select "1 week 2 weeks 3 weeks 4 weeks 5 weeks 6 weeks (our suggestion) 7 weeks 8 weeks…" at bounding box center [446, 155] width 338 height 37
click at [277, 137] on select "1 week 2 weeks 3 weeks 4 weeks 5 weeks 6 weeks (our suggestion) 7 weeks 8 weeks…" at bounding box center [446, 155] width 338 height 37
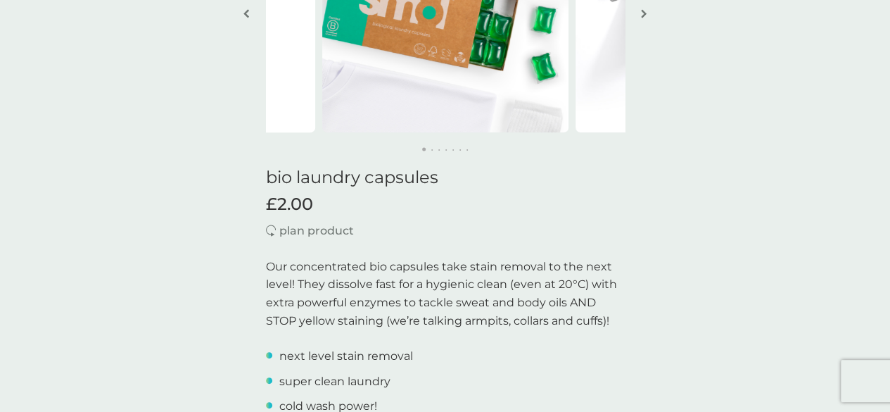
scroll to position [0, 0]
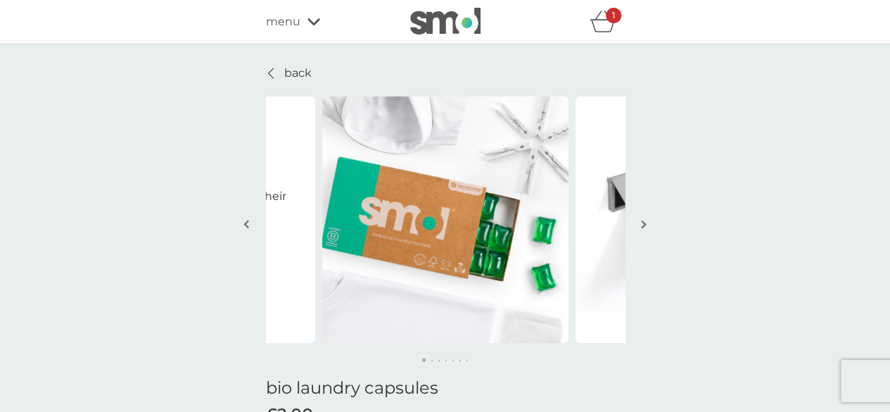
click at [604, 26] on icon "basket" at bounding box center [603, 22] width 27 height 22
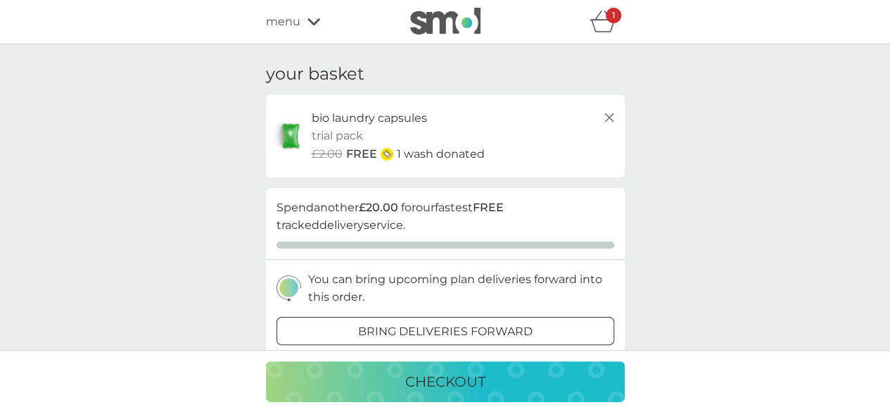
click at [435, 376] on p "checkout" at bounding box center [445, 381] width 80 height 23
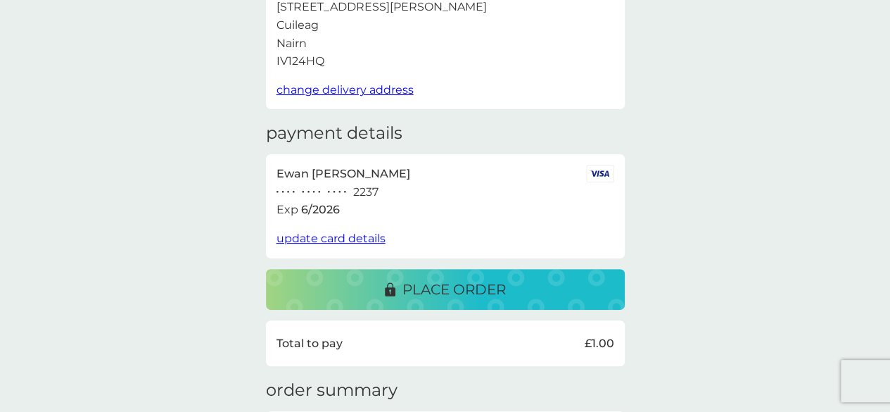
scroll to position [139, 0]
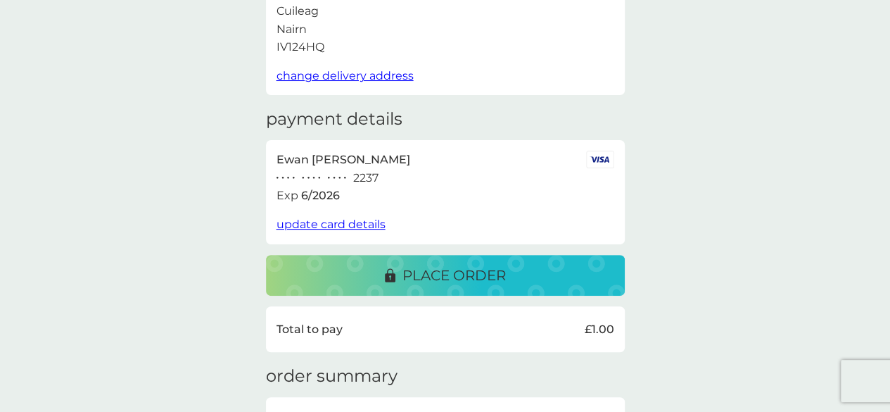
click at [429, 277] on p "place order" at bounding box center [453, 275] width 103 height 23
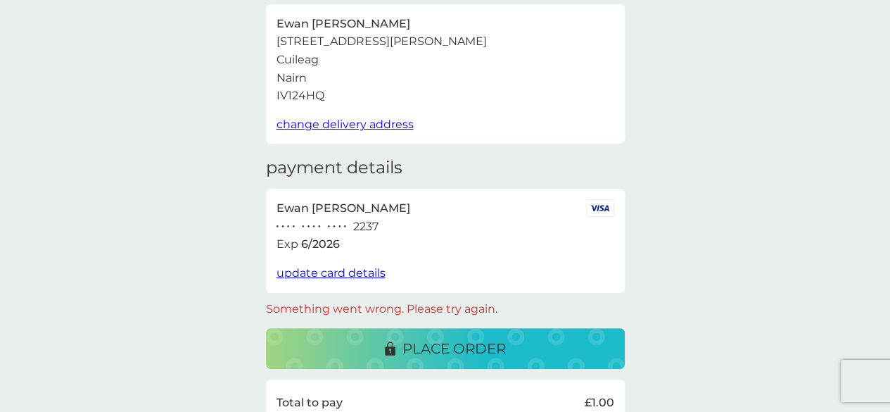
scroll to position [0, 0]
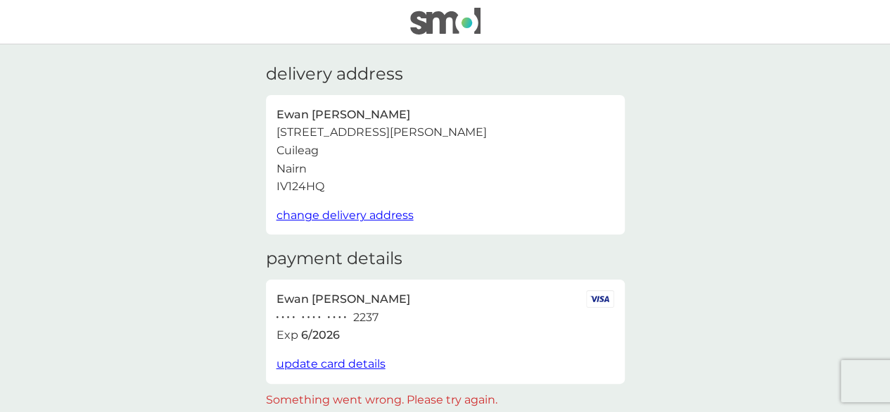
click at [447, 20] on img at bounding box center [445, 21] width 70 height 27
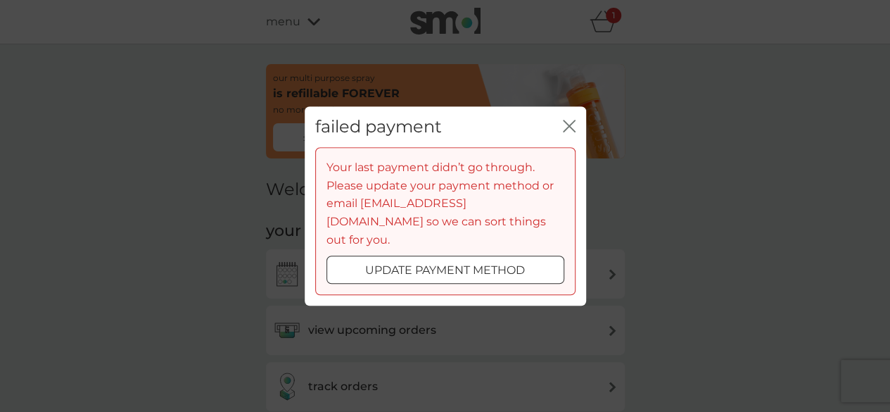
click at [573, 132] on icon "close" at bounding box center [572, 125] width 6 height 11
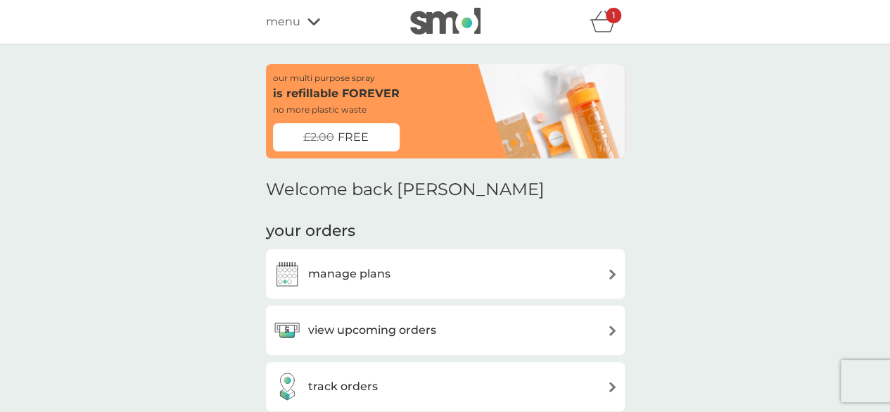
click at [601, 28] on icon "basket" at bounding box center [603, 22] width 27 height 22
